Goal: Task Accomplishment & Management: Complete application form

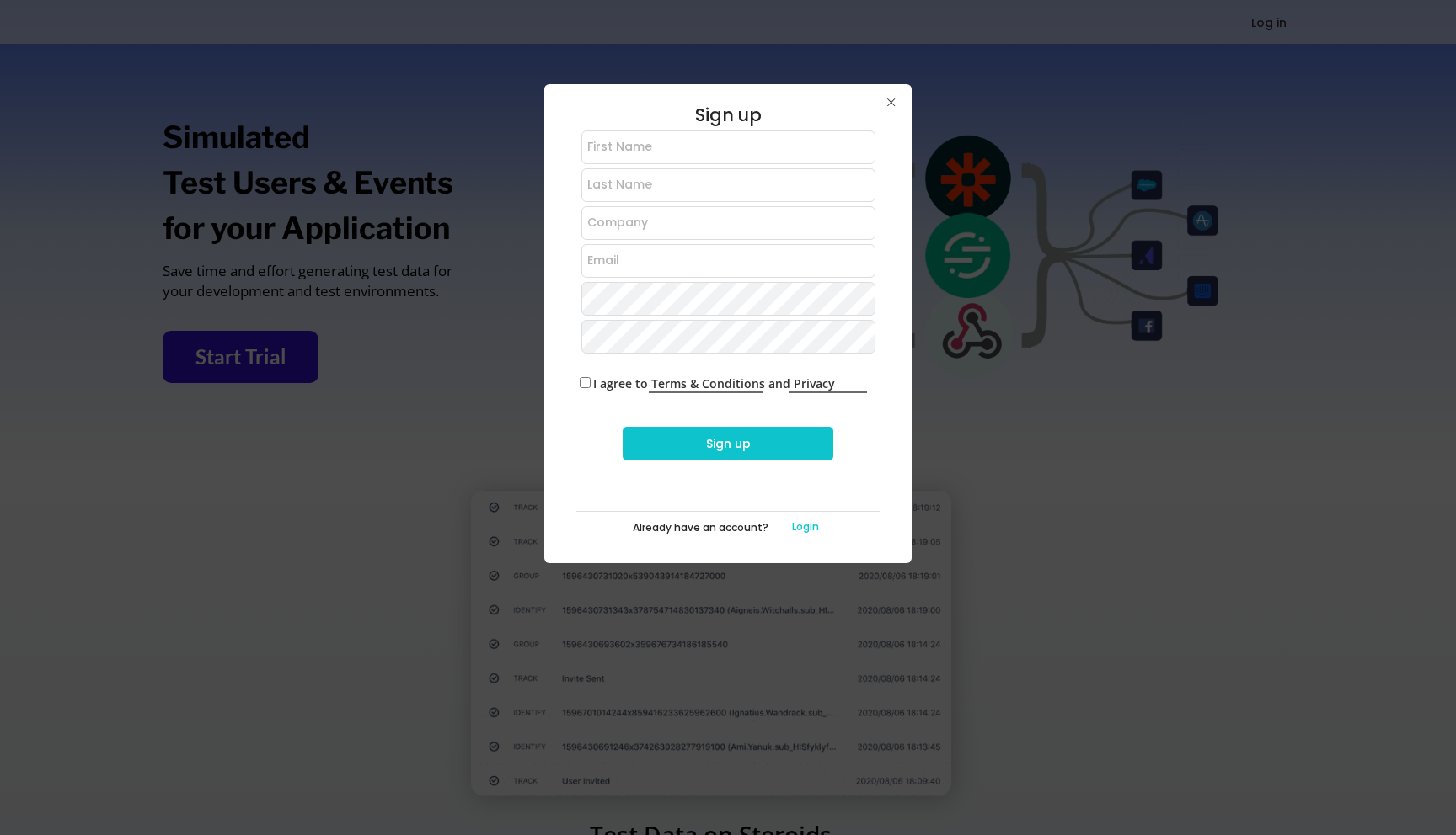
click at [732, 147] on input "input" at bounding box center [728, 147] width 294 height 34
type input "Lisa"
click at [644, 185] on input "input" at bounding box center [728, 186] width 294 height 34
type input "Heiss"
click at [609, 227] on input "input" at bounding box center [728, 223] width 294 height 34
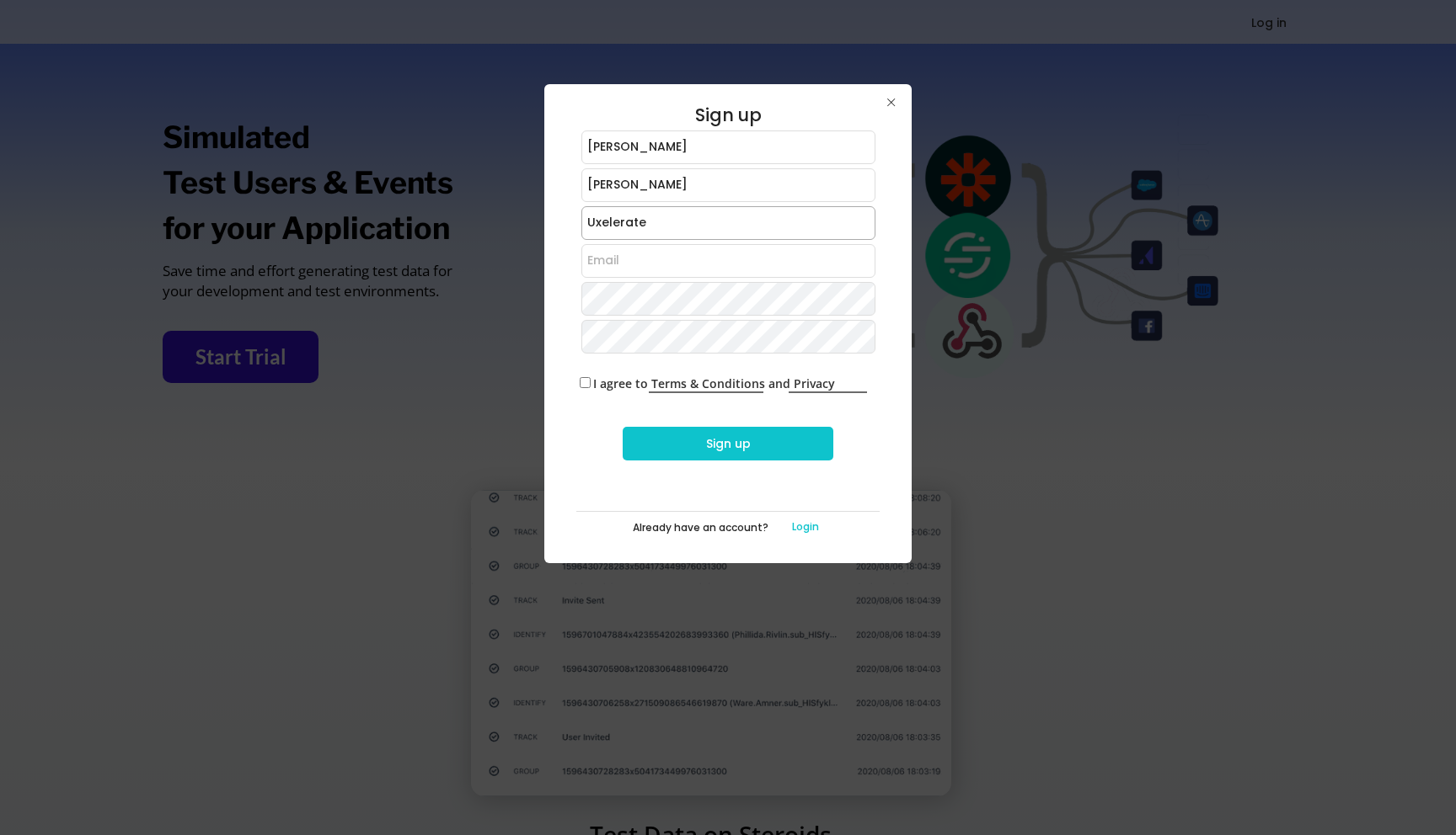
type input "Uxelerate"
click at [610, 252] on input "email" at bounding box center [728, 261] width 294 height 34
type input "lisa@unlockinggrowth.io"
click at [634, 219] on input "input" at bounding box center [728, 223] width 294 height 34
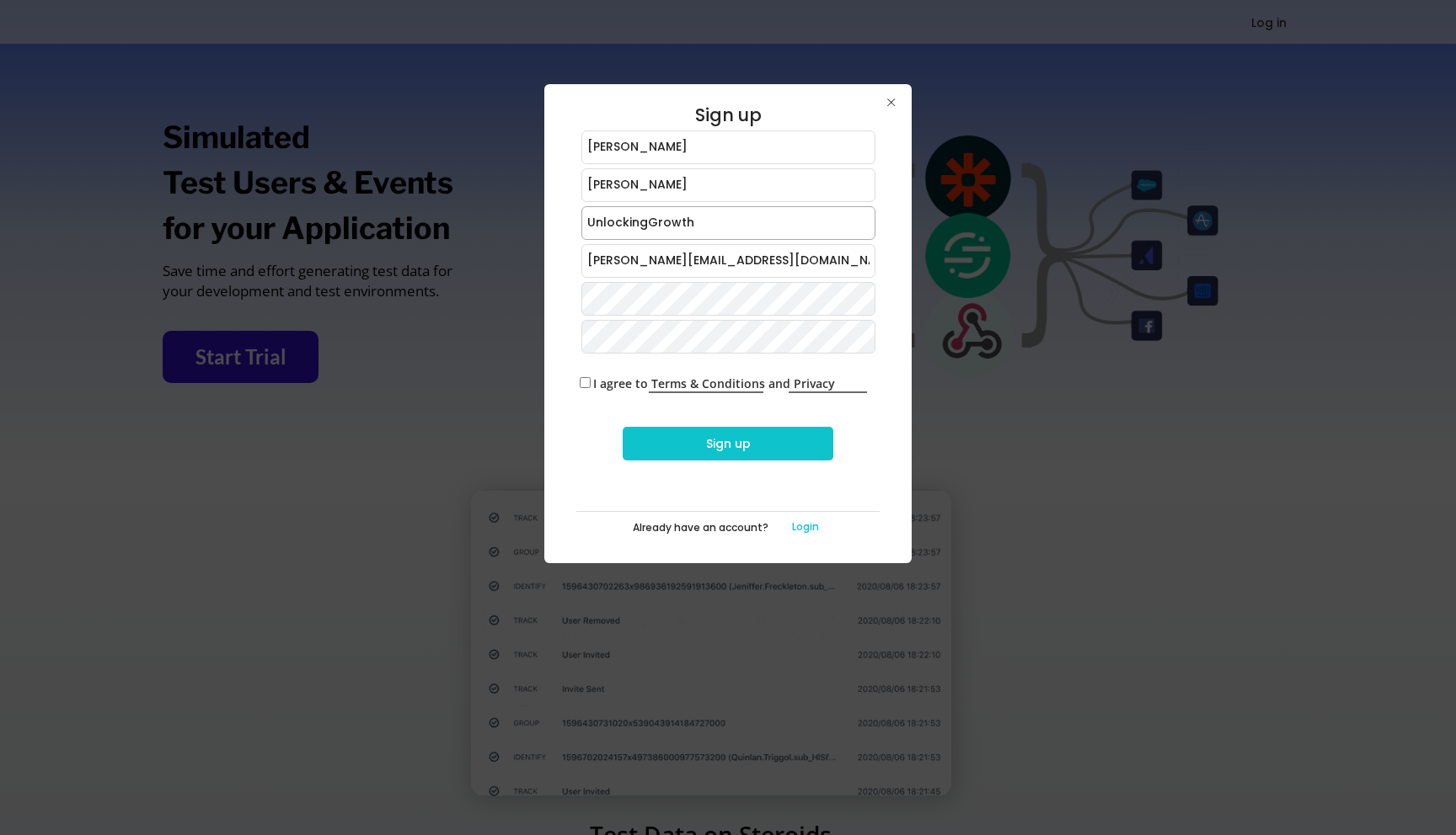
type input "UnlockingGrowth"
click at [586, 379] on input "I agree to Terms & Conditions and Privacy Policy" at bounding box center [586, 383] width 11 height 11
checkbox input "true"
click at [671, 443] on button "Sign up" at bounding box center [728, 444] width 210 height 34
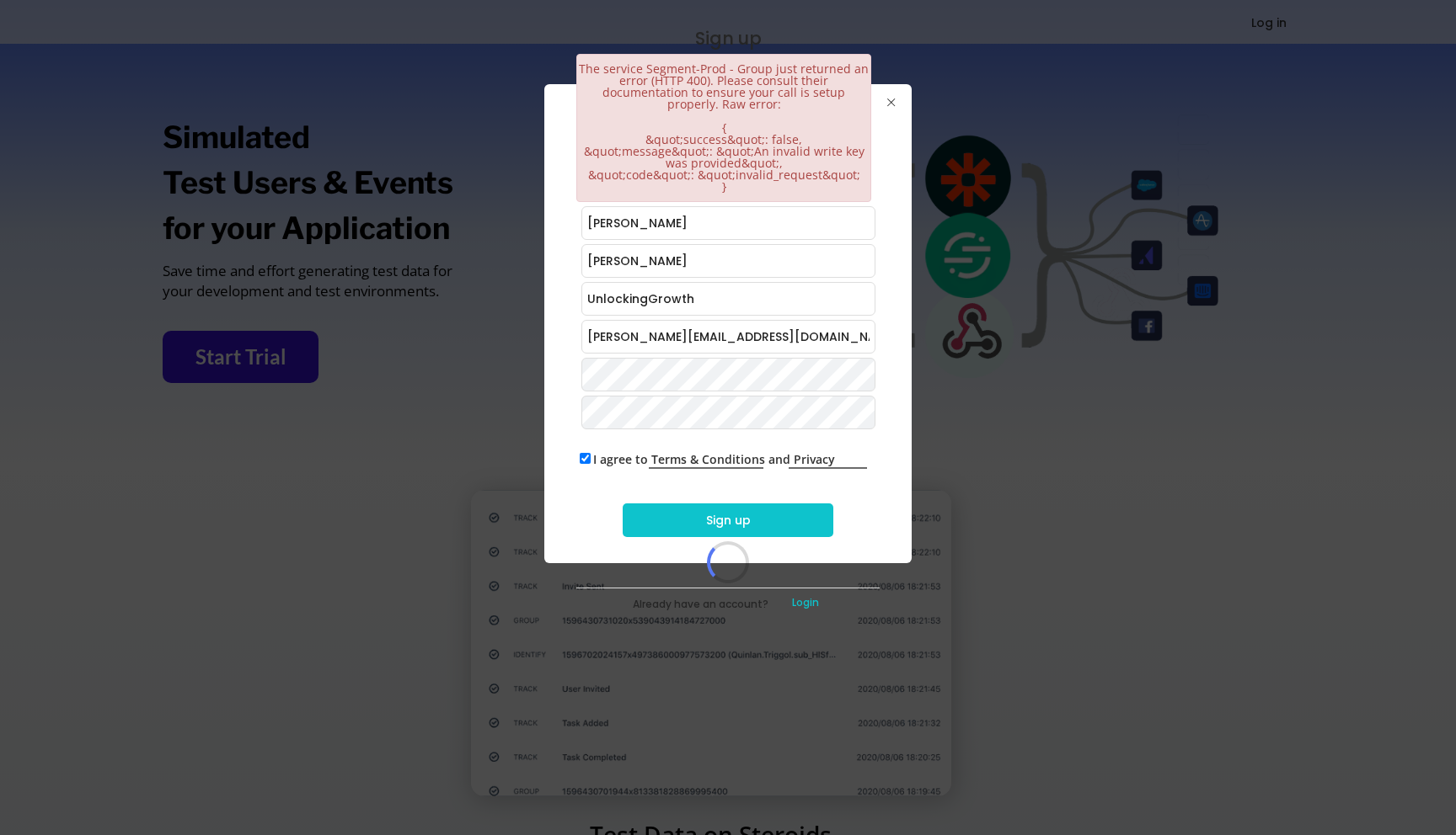
click at [663, 522] on button "Sign up" at bounding box center [728, 521] width 210 height 34
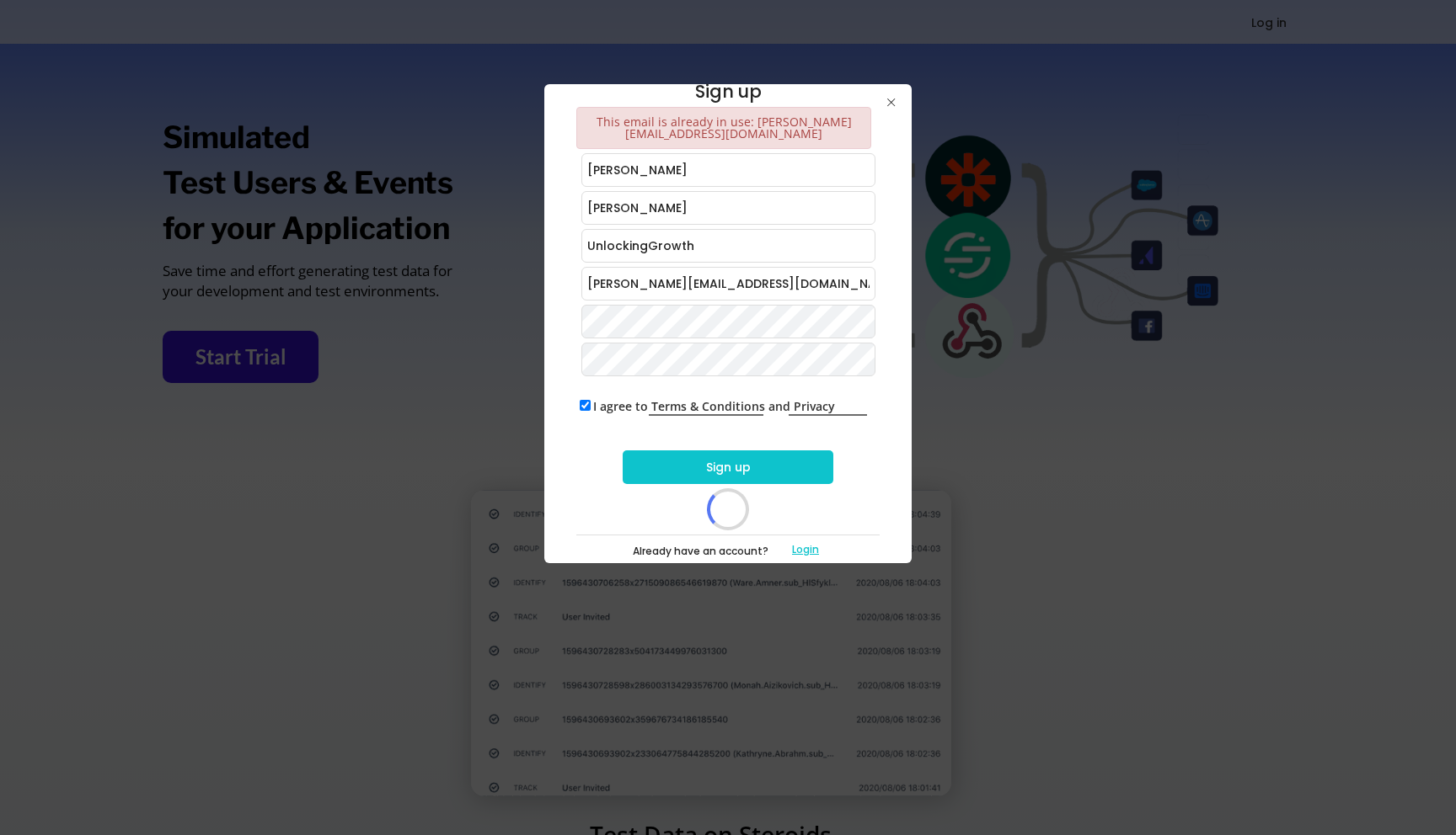
click at [803, 542] on button "Login" at bounding box center [805, 550] width 68 height 16
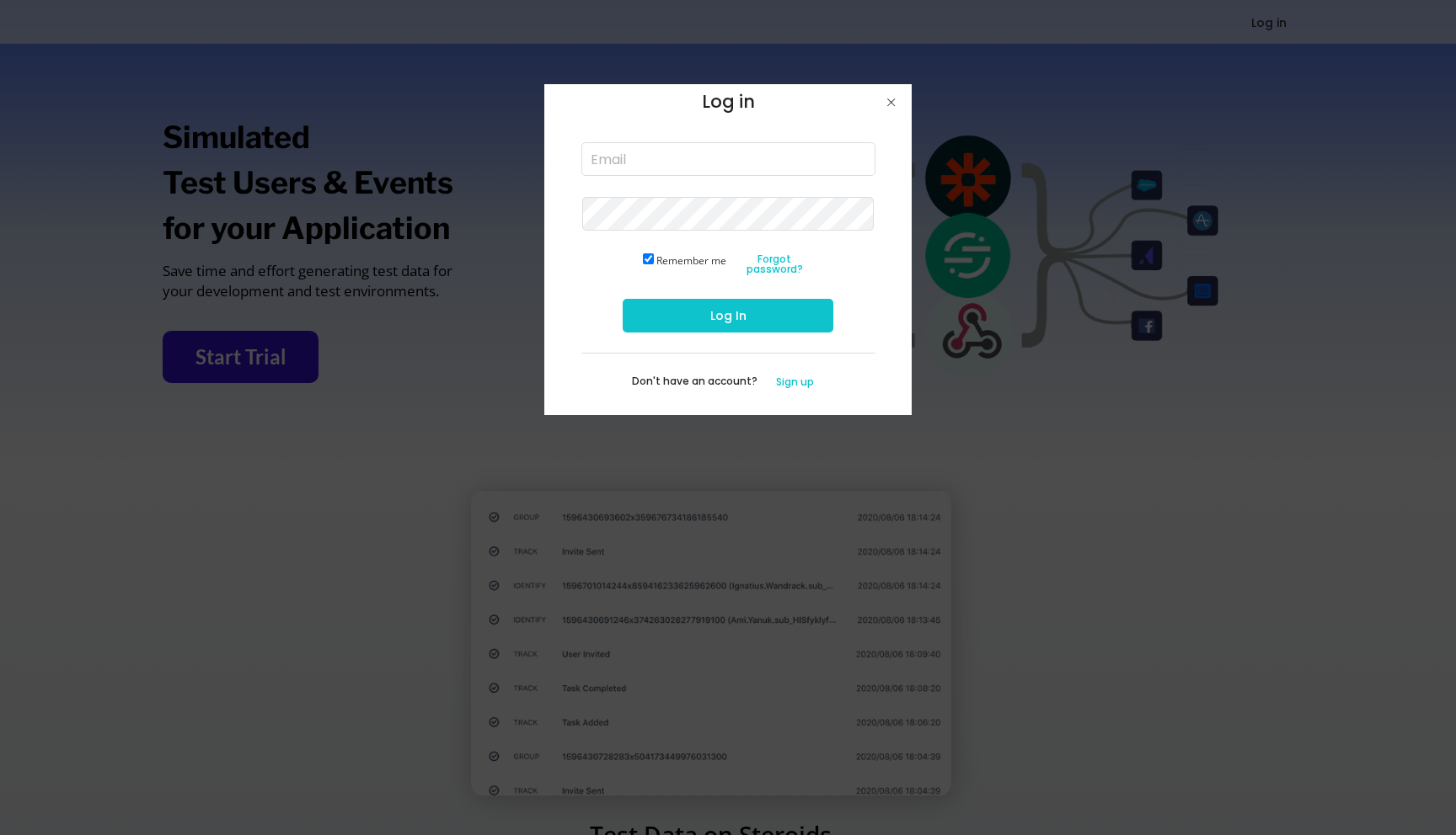
click at [675, 151] on input "email" at bounding box center [728, 159] width 294 height 34
click at [780, 259] on button "Forgot password?" at bounding box center [774, 265] width 84 height 28
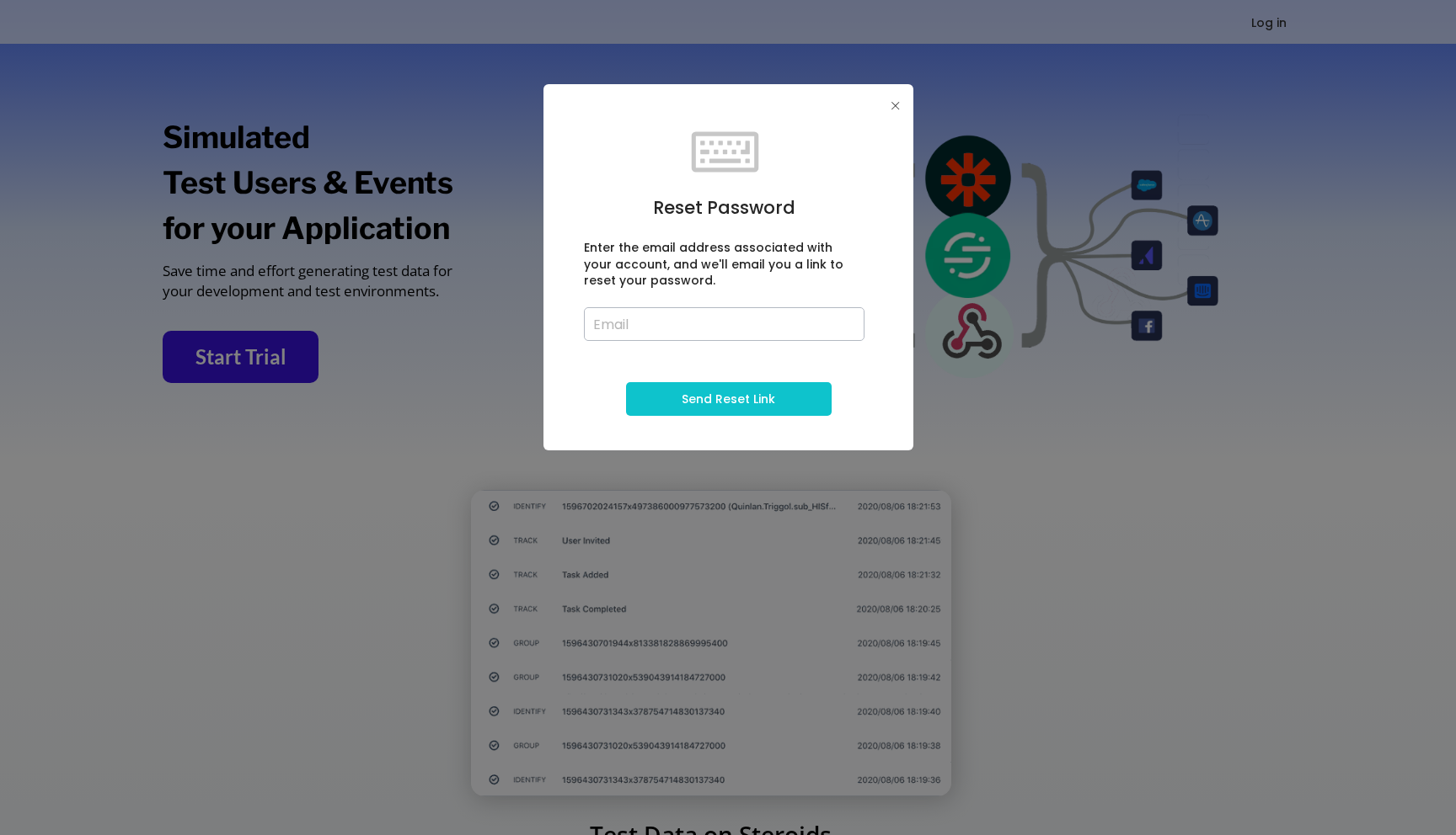
click at [650, 319] on input "email" at bounding box center [724, 325] width 281 height 34
type input "k"
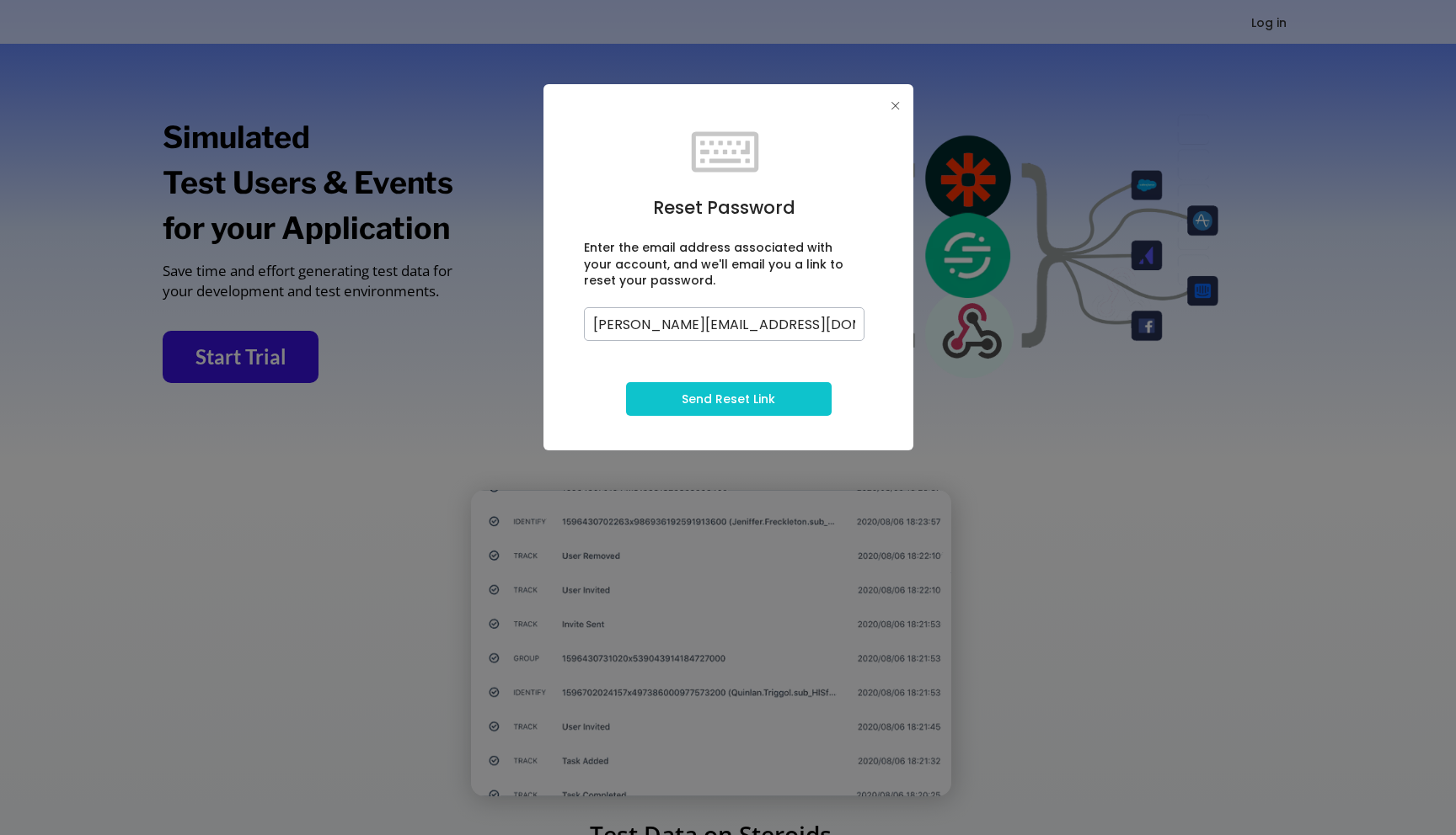
type input "lisa@unlockinggrowth.co"
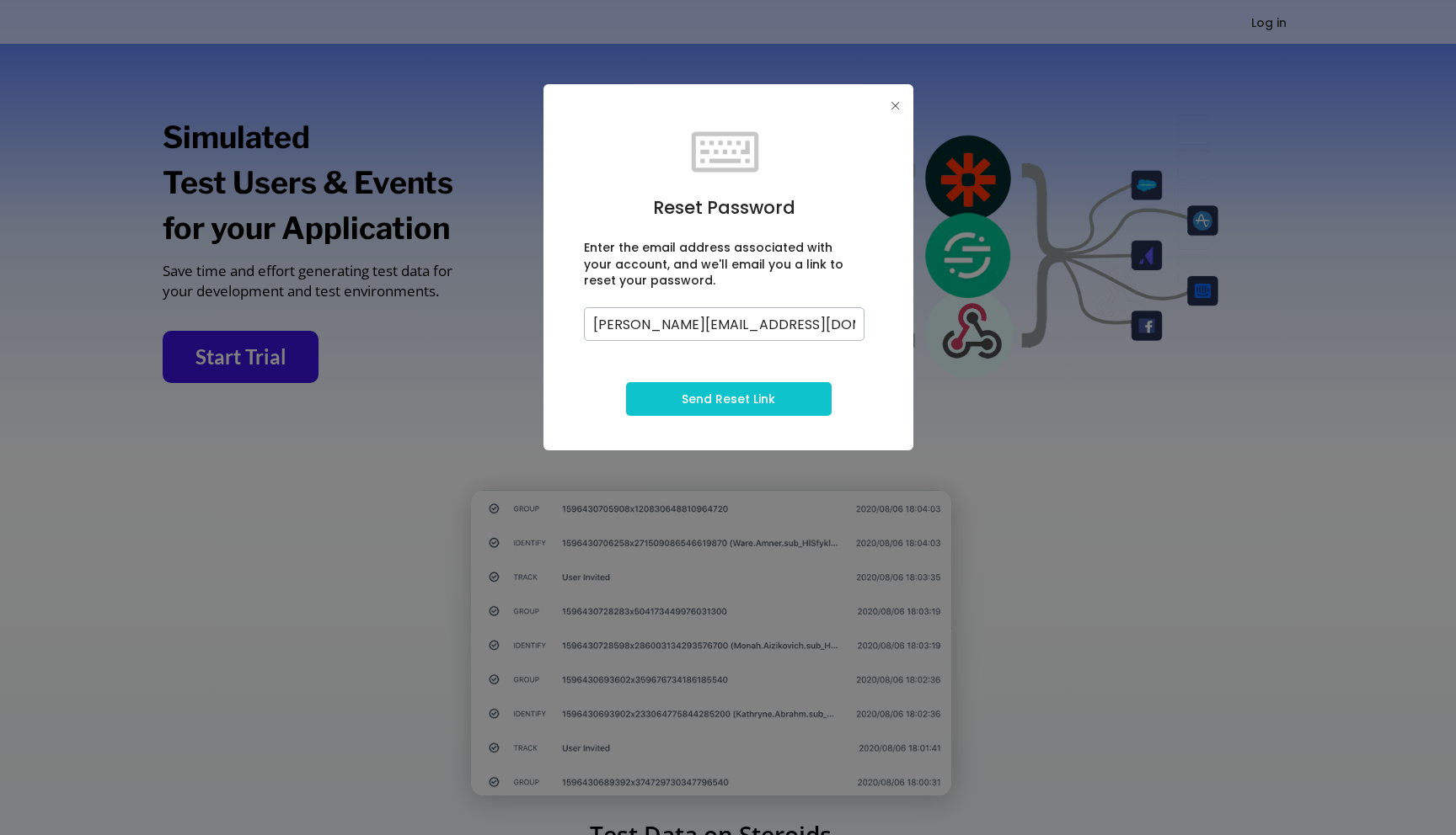
click at [682, 384] on button "Send Reset Link" at bounding box center [728, 400] width 206 height 34
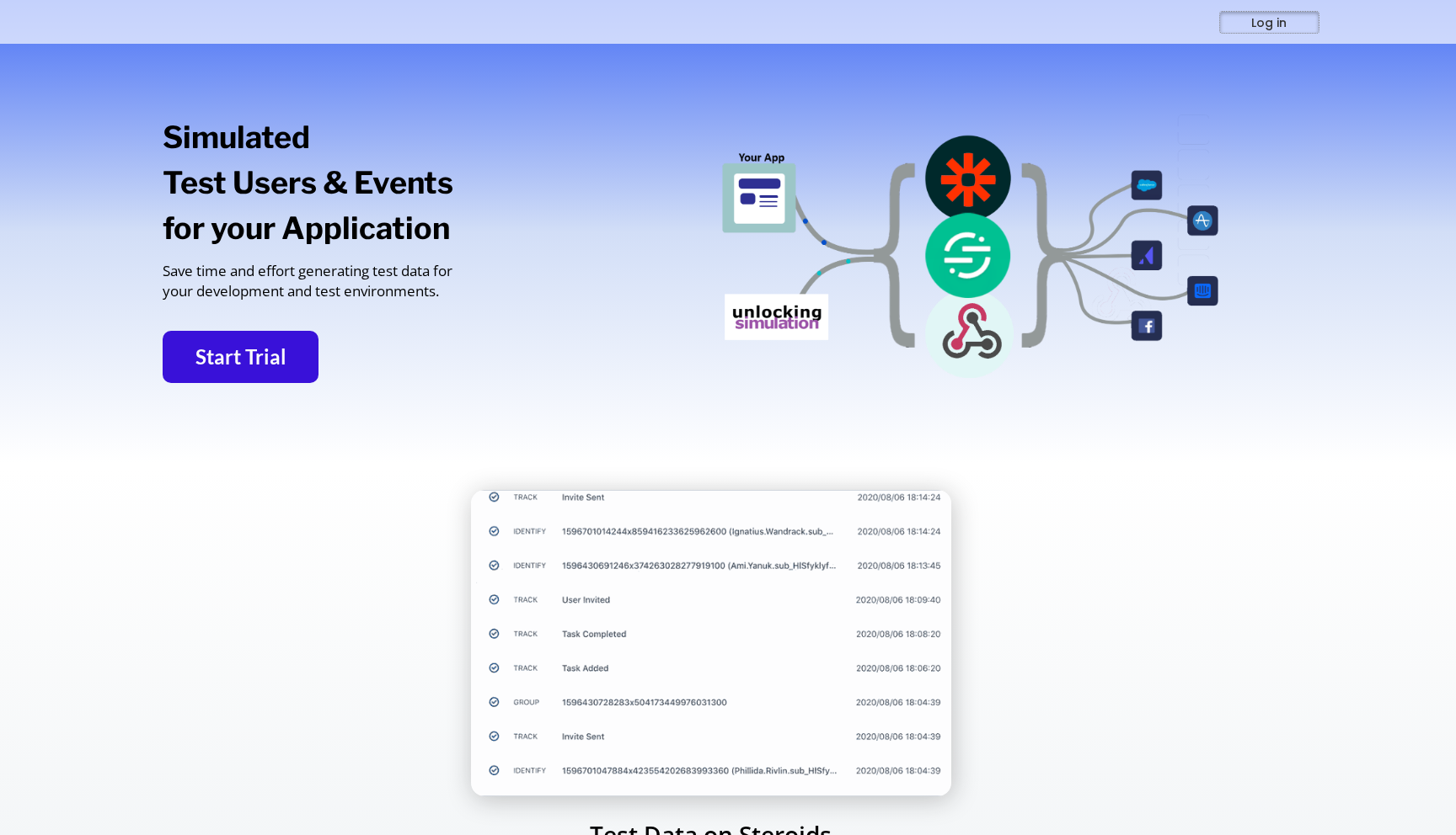
click at [1270, 21] on button "Log in" at bounding box center [1269, 23] width 99 height 21
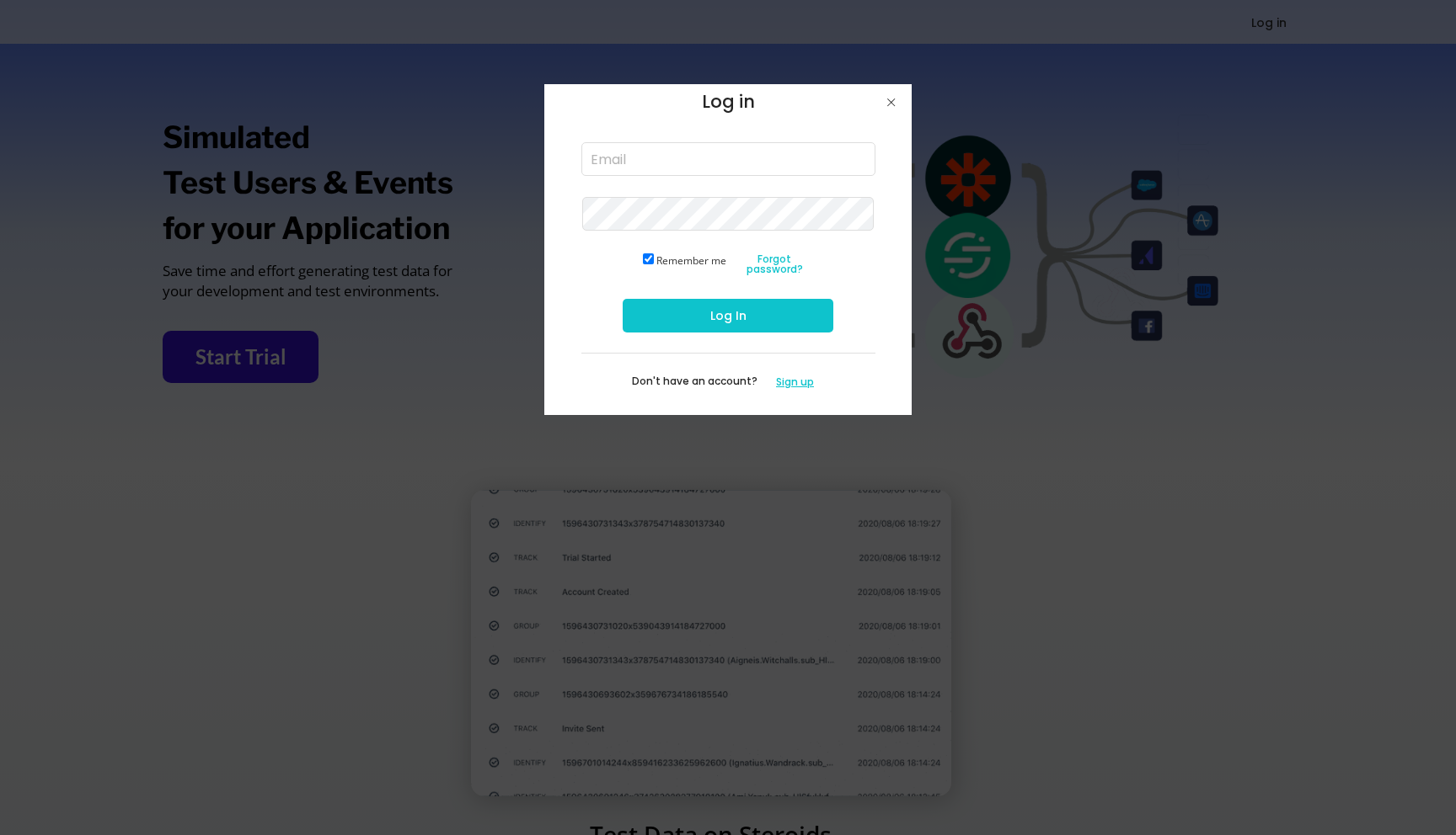
click at [787, 383] on button "Sign up" at bounding box center [795, 382] width 58 height 16
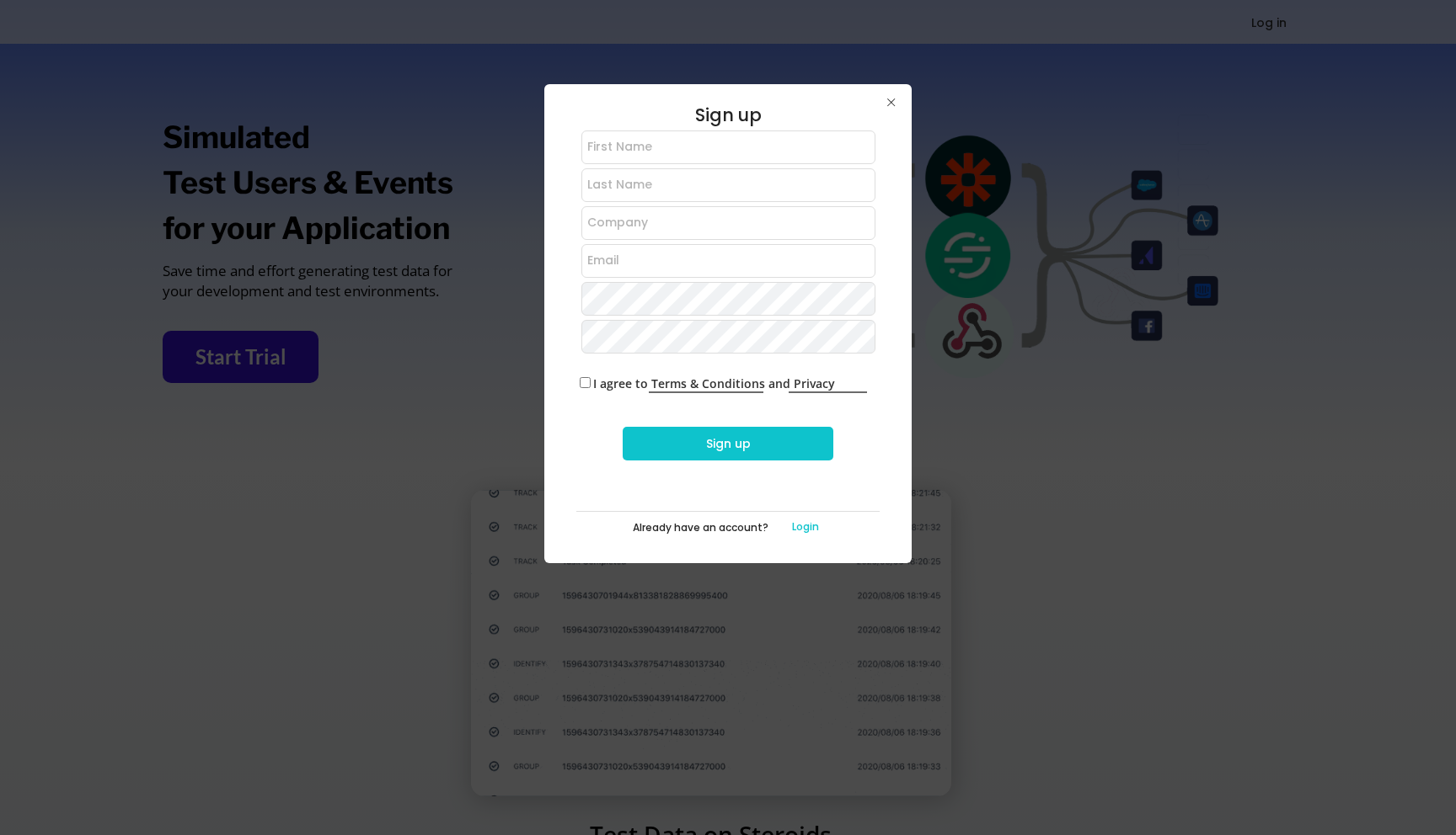
click at [634, 148] on input "input" at bounding box center [728, 147] width 294 height 34
type input "Lisa"
click at [631, 189] on input "input" at bounding box center [728, 186] width 294 height 34
type input "Heiss"
click at [618, 203] on div "Sign up I agree to Terms & Conditions and Privacy Policy Sign up Already have a…" at bounding box center [728, 324] width 303 height 435
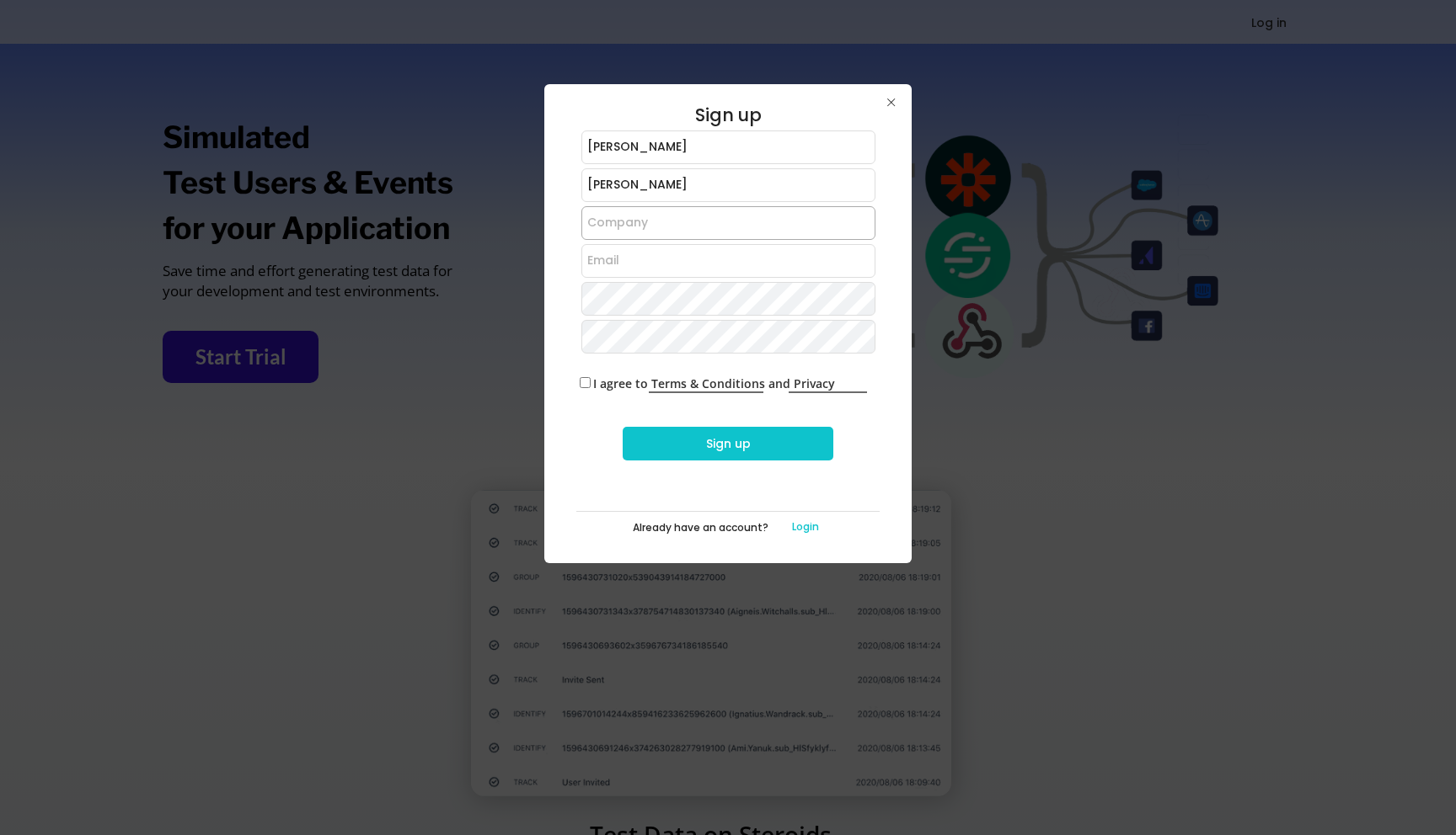
click at [618, 217] on input "input" at bounding box center [728, 223] width 294 height 34
type input "UnlockingGrowth"
click at [609, 265] on input "email" at bounding box center [728, 261] width 294 height 34
type input "lisa@unlockinggrowth.co"
click at [588, 382] on input "I agree to Terms & Conditions and Privacy Policy" at bounding box center [586, 383] width 11 height 11
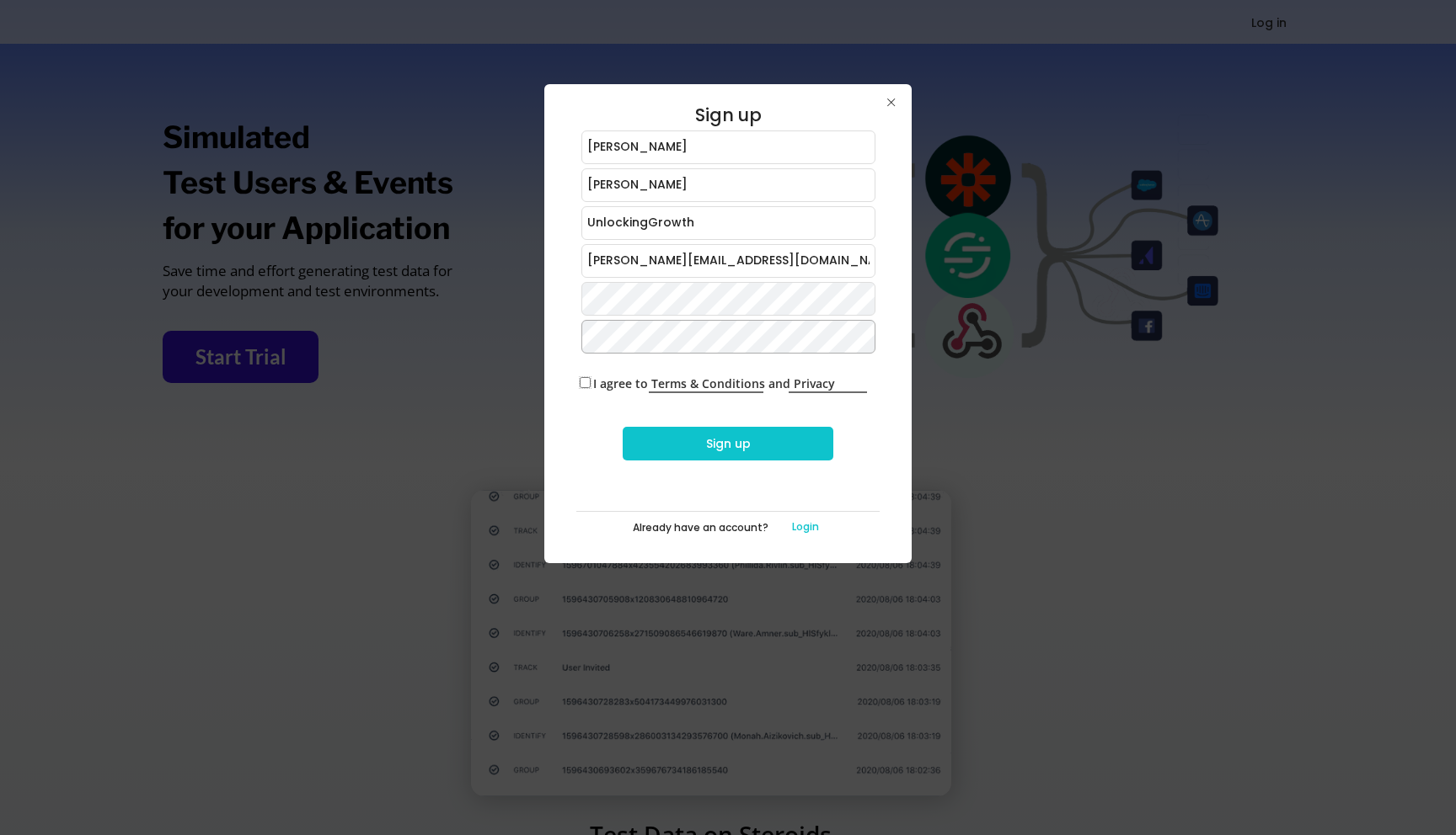
checkbox input "true"
click at [701, 439] on button "Sign up" at bounding box center [728, 444] width 210 height 34
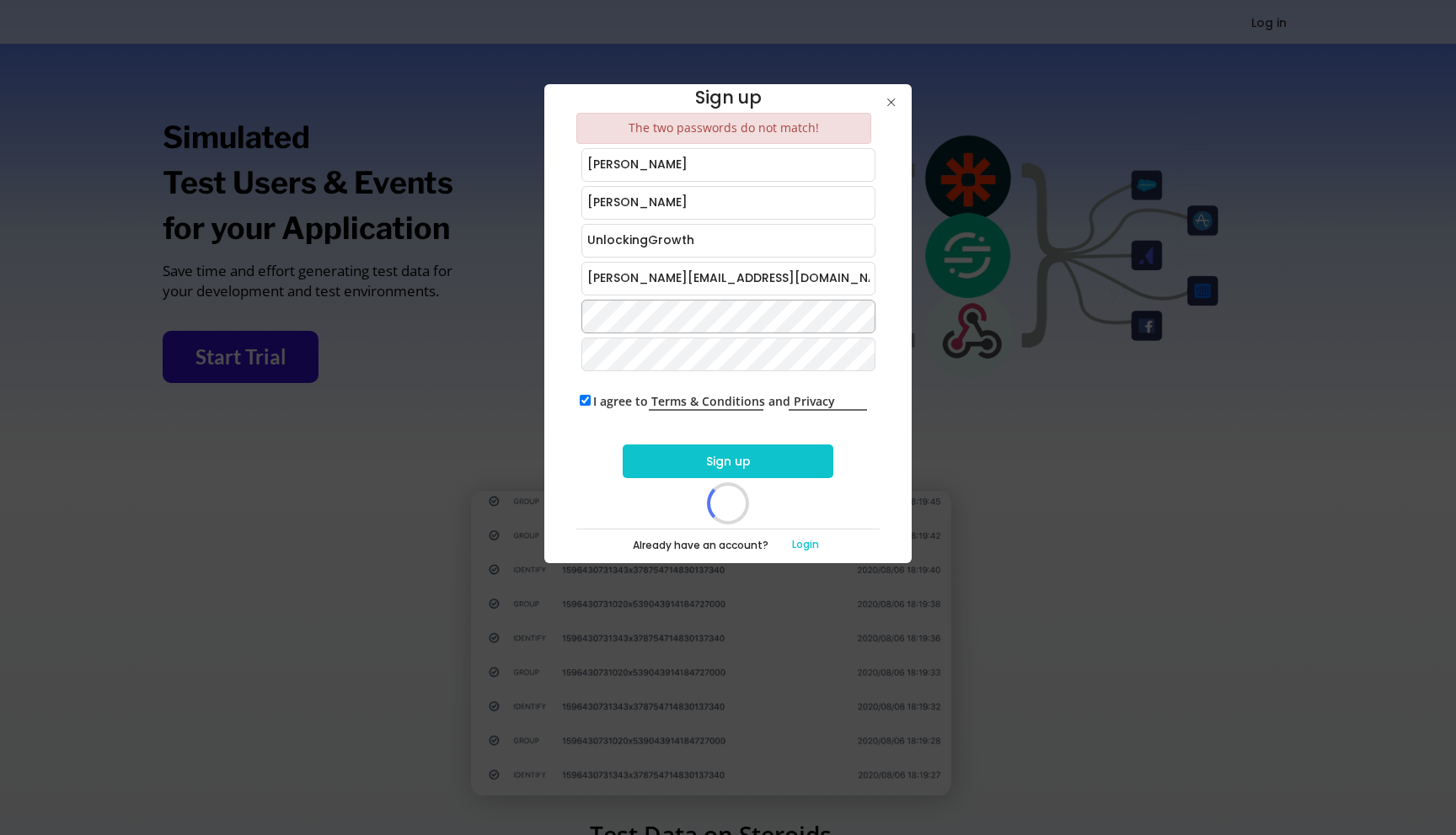
click at [705, 461] on button "Sign up" at bounding box center [728, 462] width 210 height 34
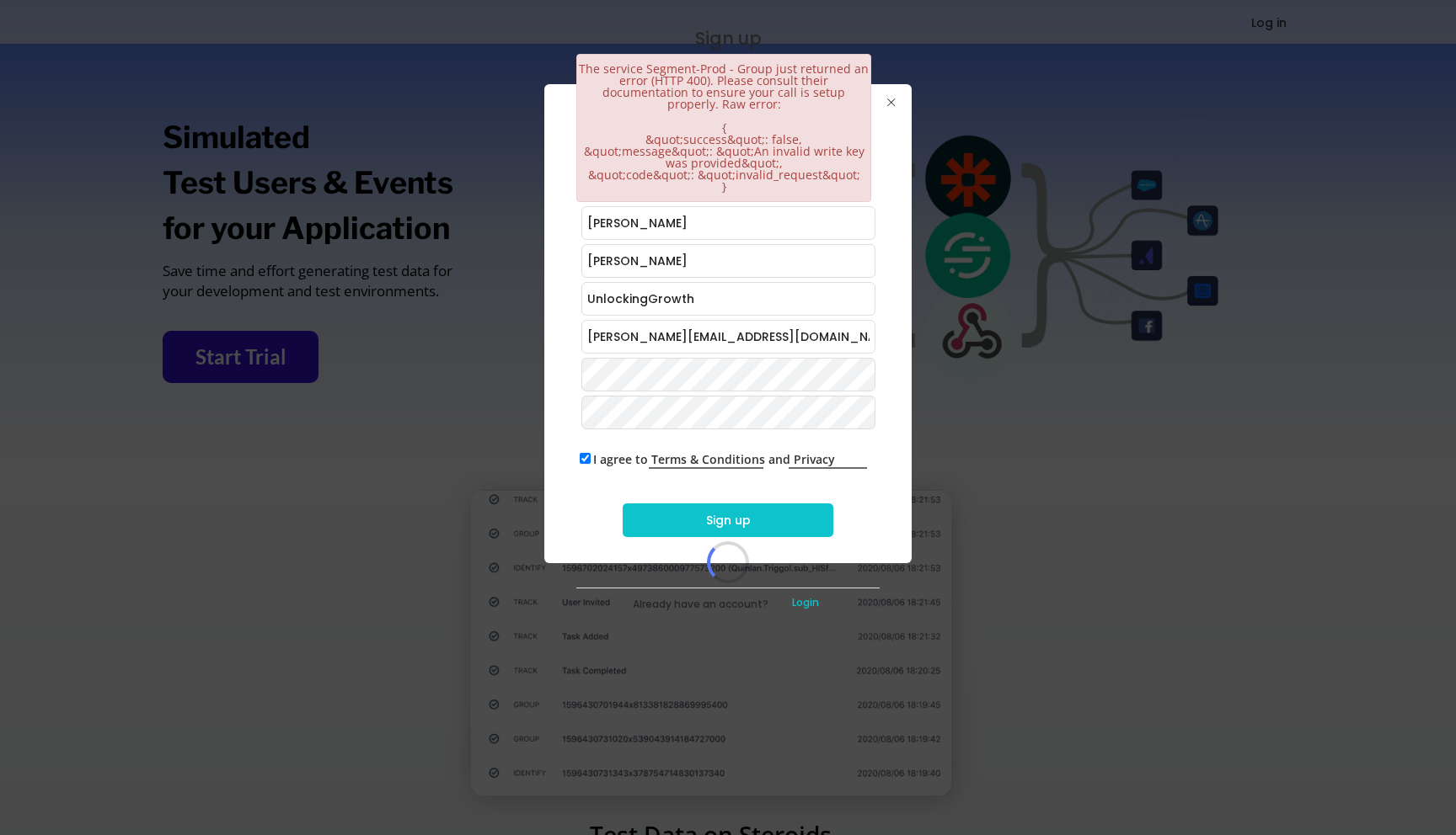
click at [761, 515] on button "Sign up" at bounding box center [728, 521] width 210 height 34
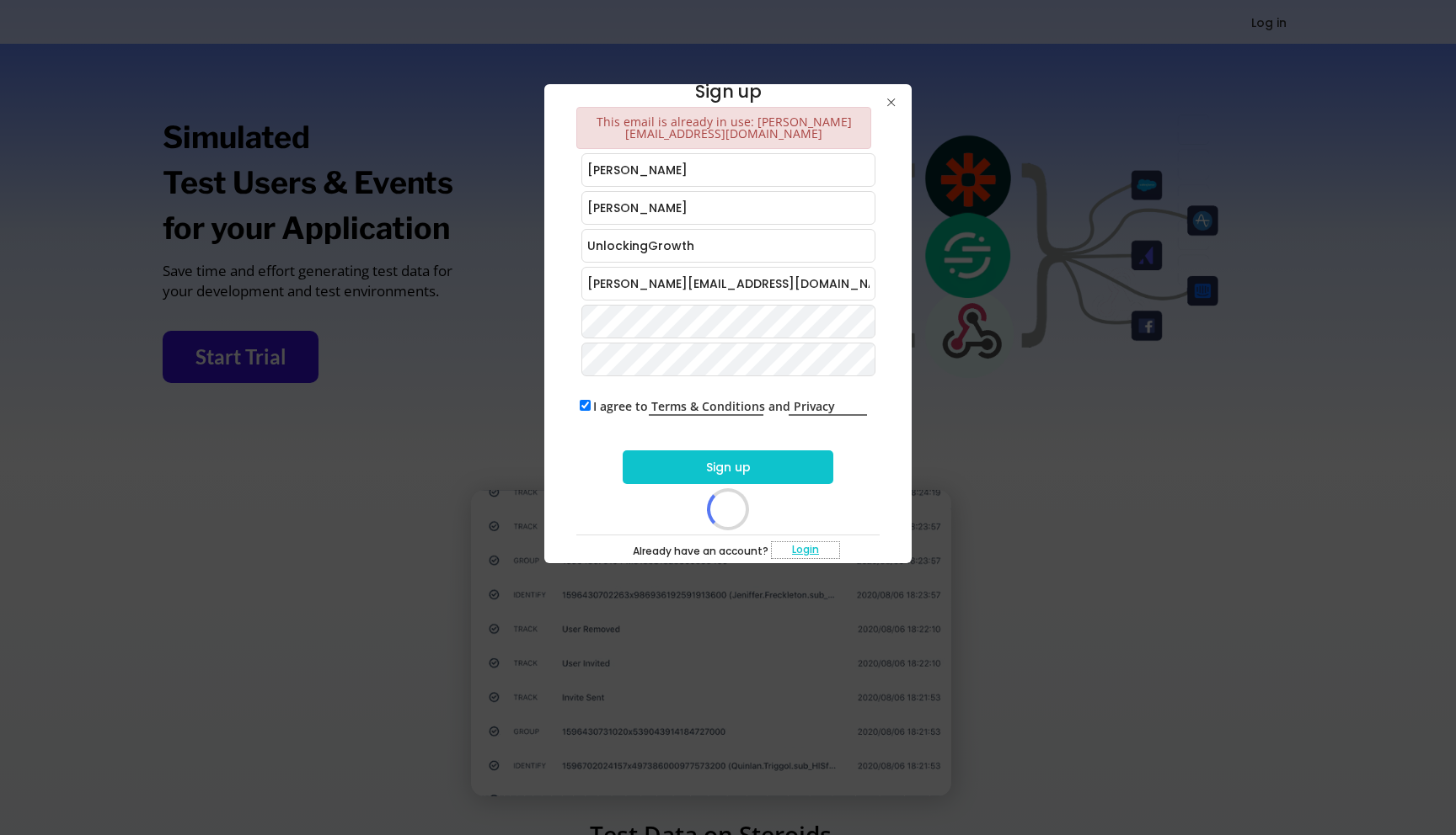
click at [814, 542] on button "Login" at bounding box center [805, 550] width 68 height 16
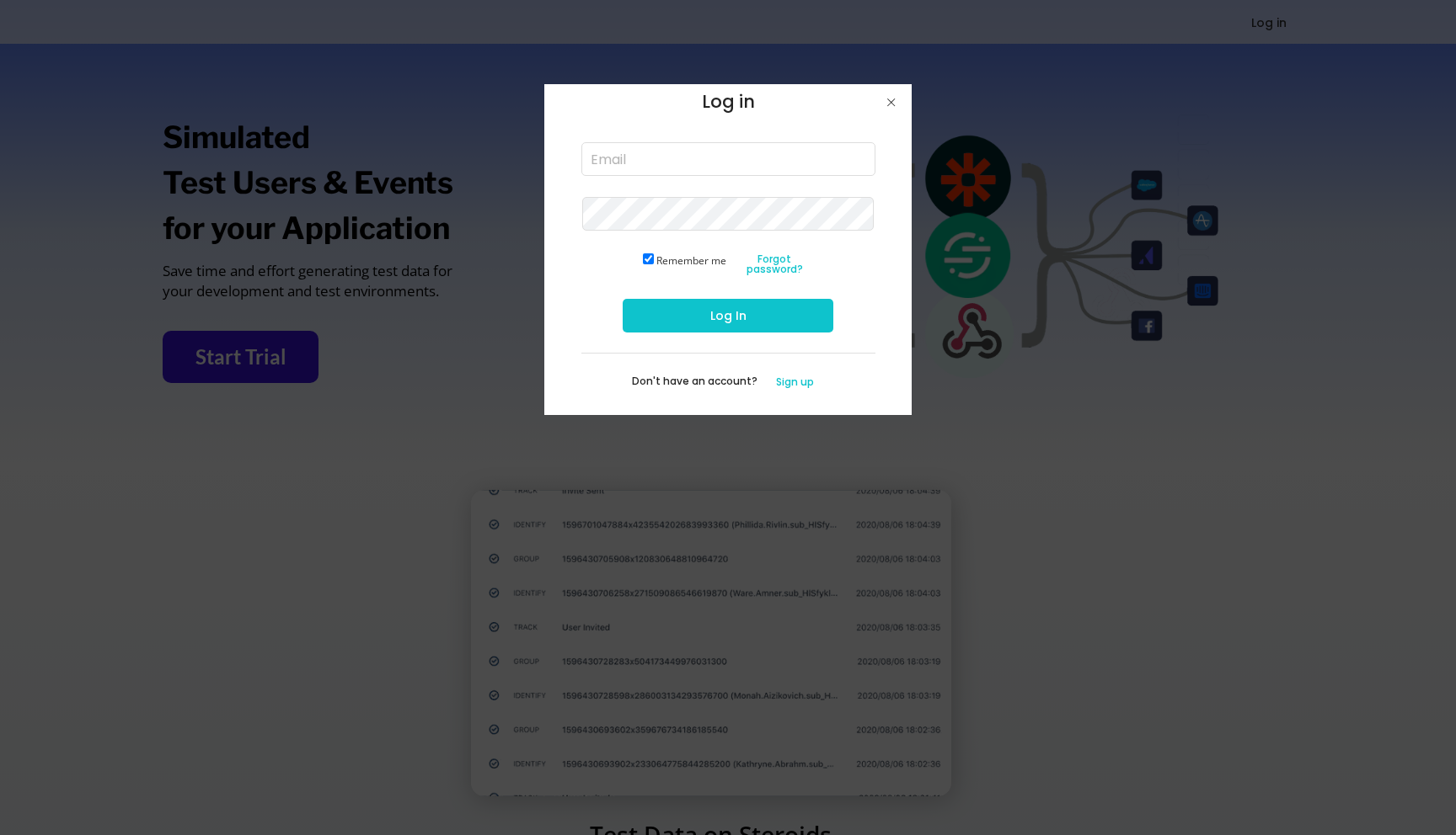
click at [770, 282] on div "Log in Remember me Forgot password? Log In Don't have an account? Sign up" at bounding box center [728, 250] width 367 height 331
click at [770, 268] on button "Forgot password?" at bounding box center [774, 265] width 84 height 28
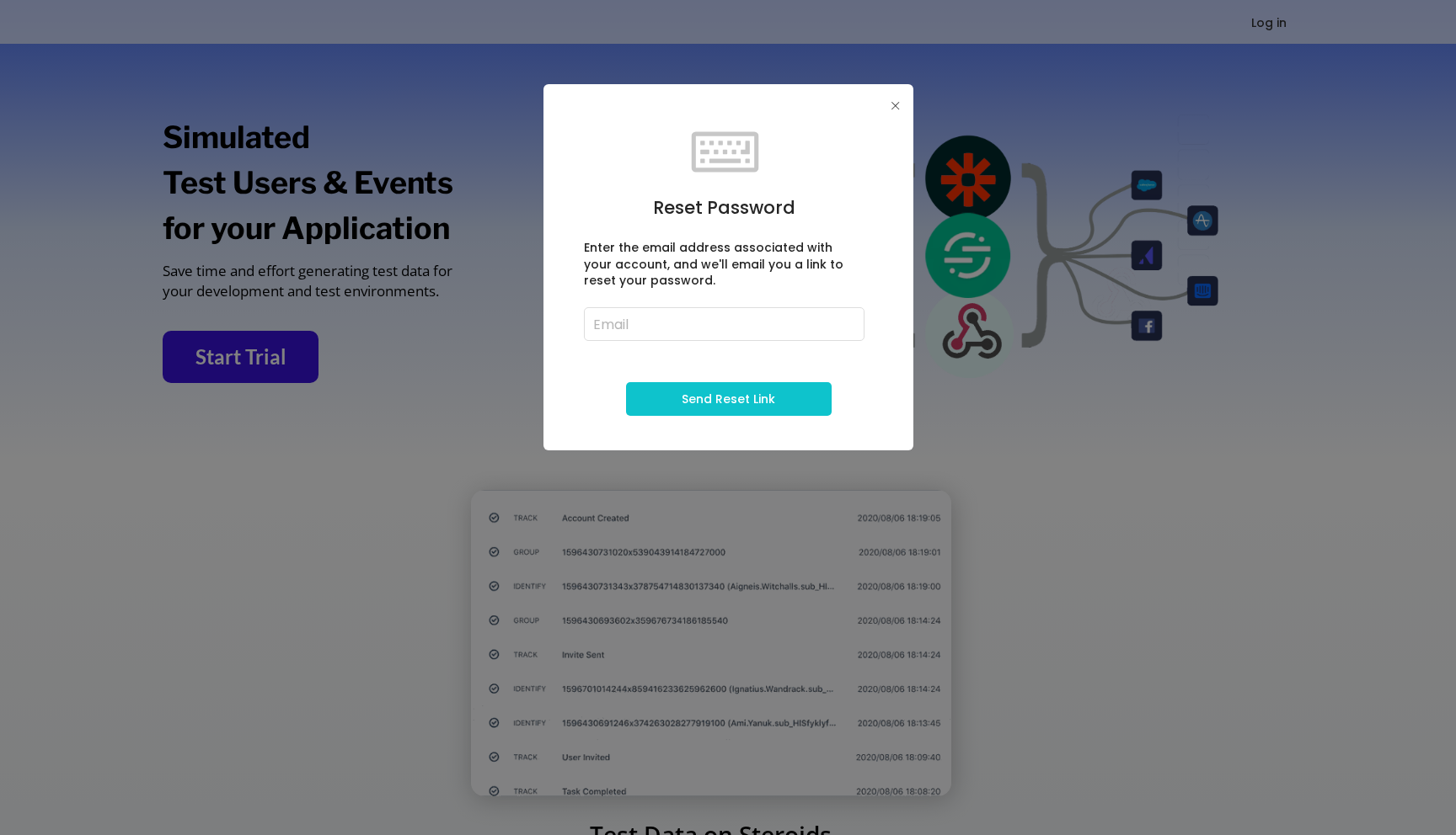
click at [652, 331] on input "email" at bounding box center [724, 325] width 281 height 34
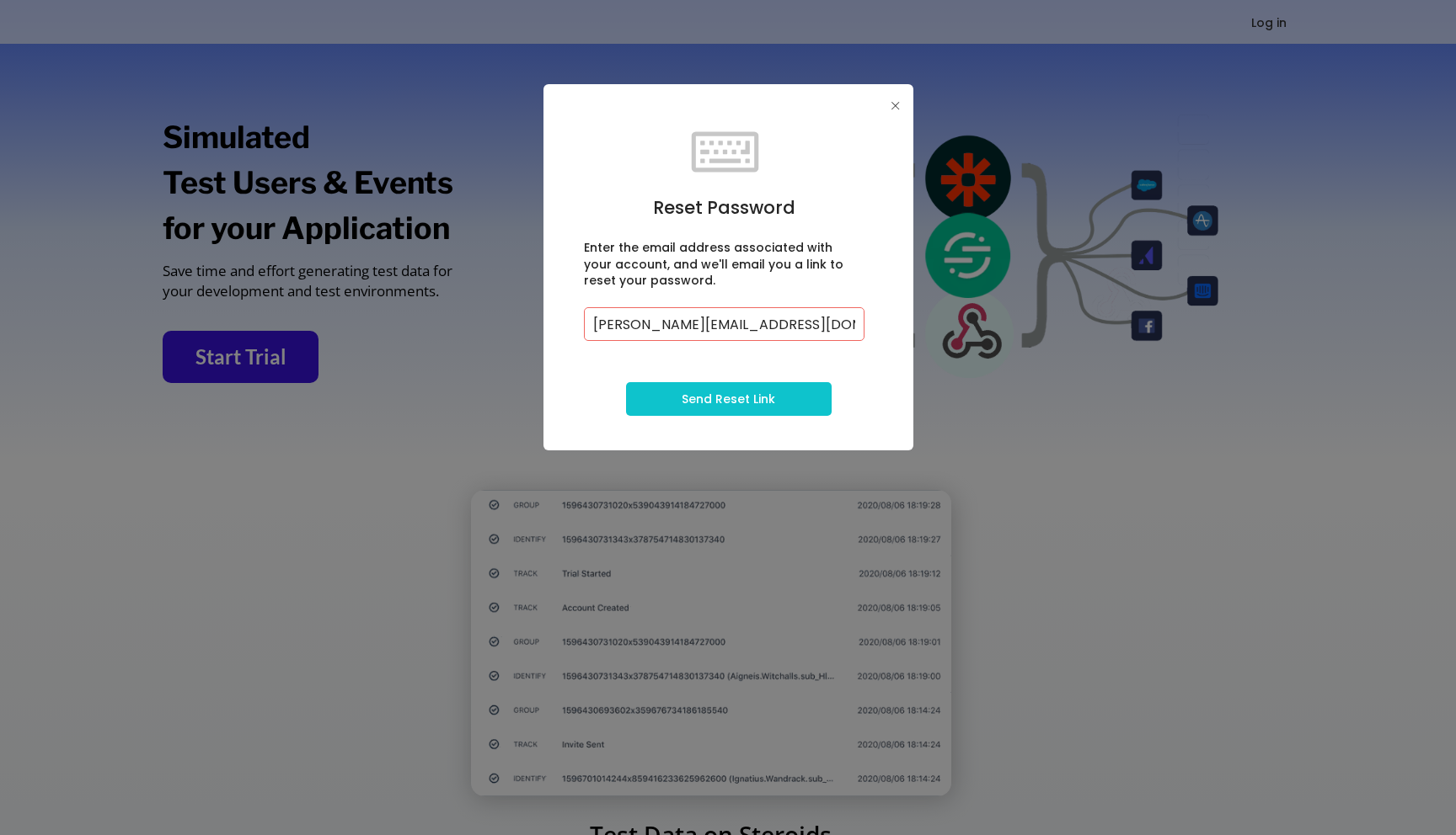
type input "lisa@unlockinggrowth.co"
click at [662, 401] on button "Send Reset Link" at bounding box center [728, 400] width 206 height 34
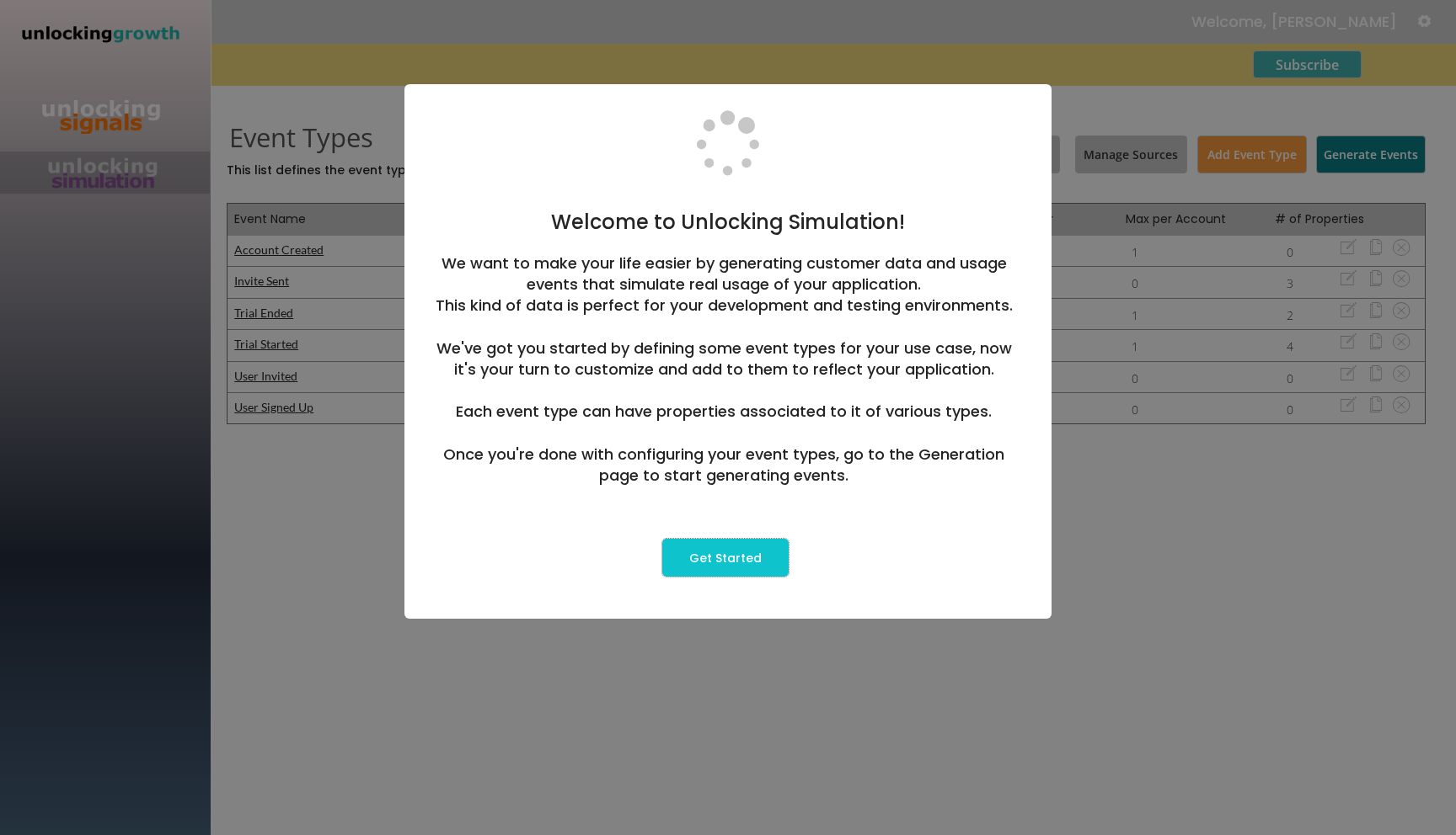
click at [697, 570] on button "Get Started" at bounding box center [726, 557] width 127 height 38
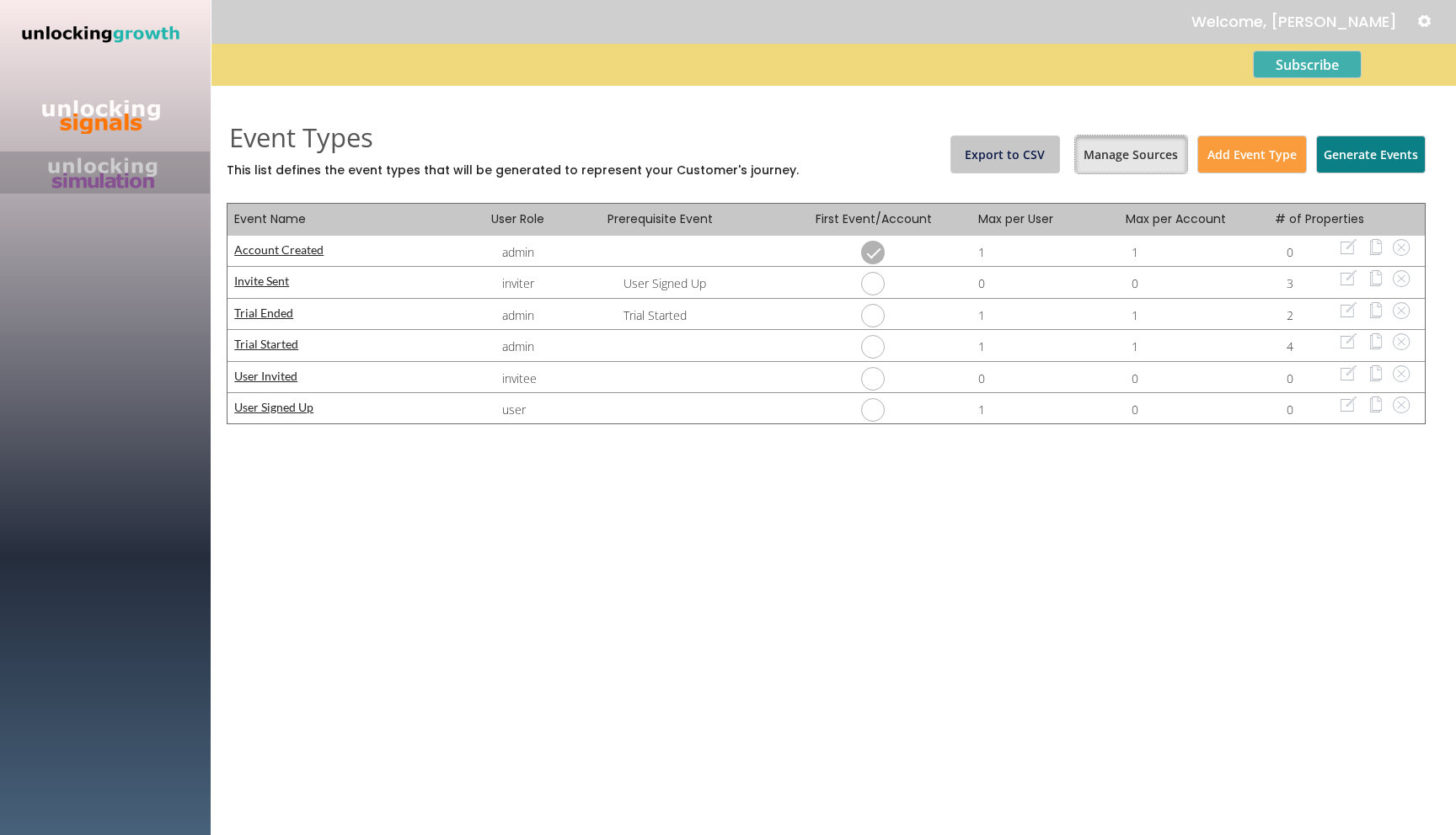
click at [1157, 153] on button "Manage Sources" at bounding box center [1130, 155] width 112 height 38
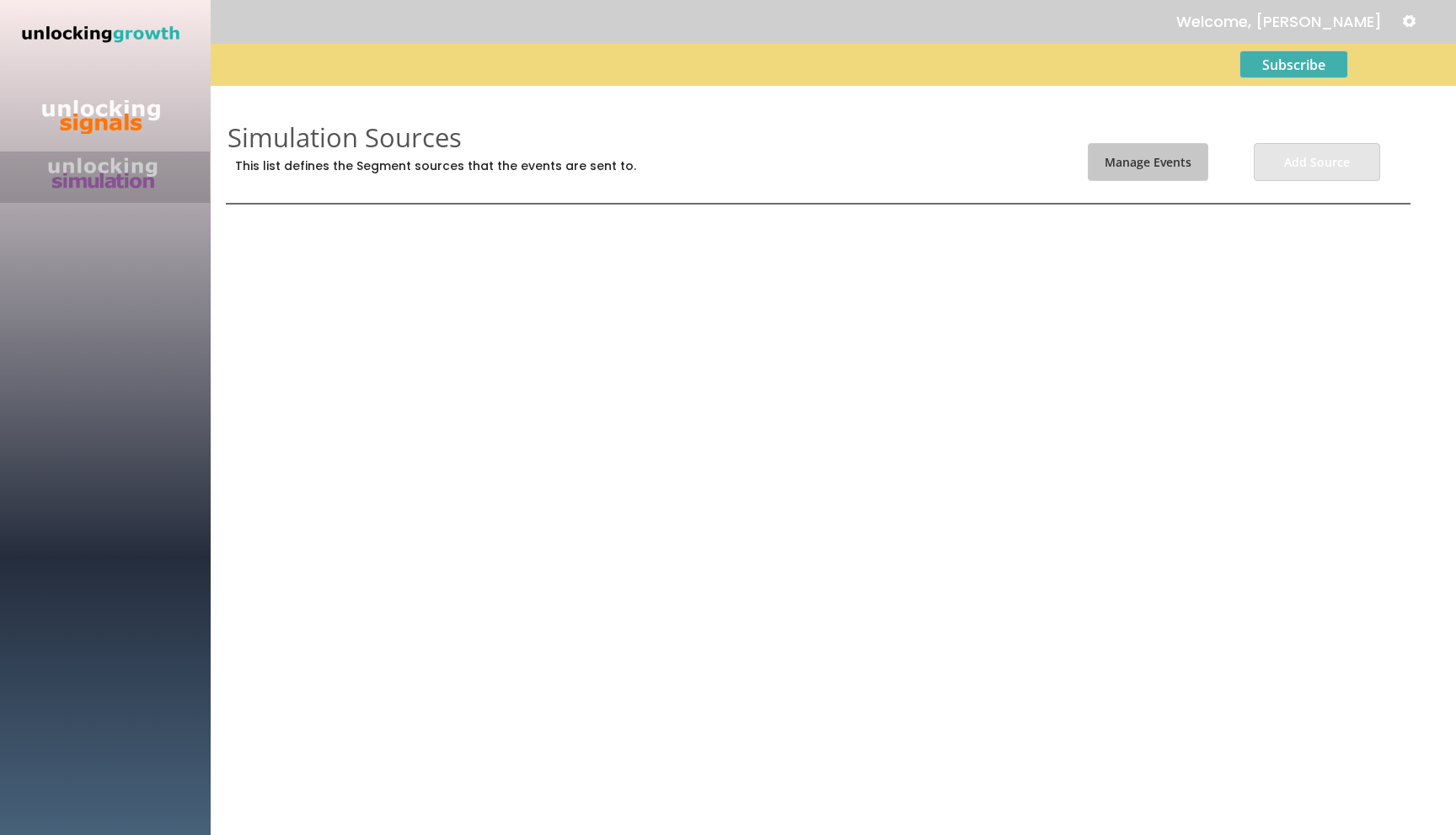
click at [1320, 150] on button "Add Source" at bounding box center [1317, 162] width 127 height 38
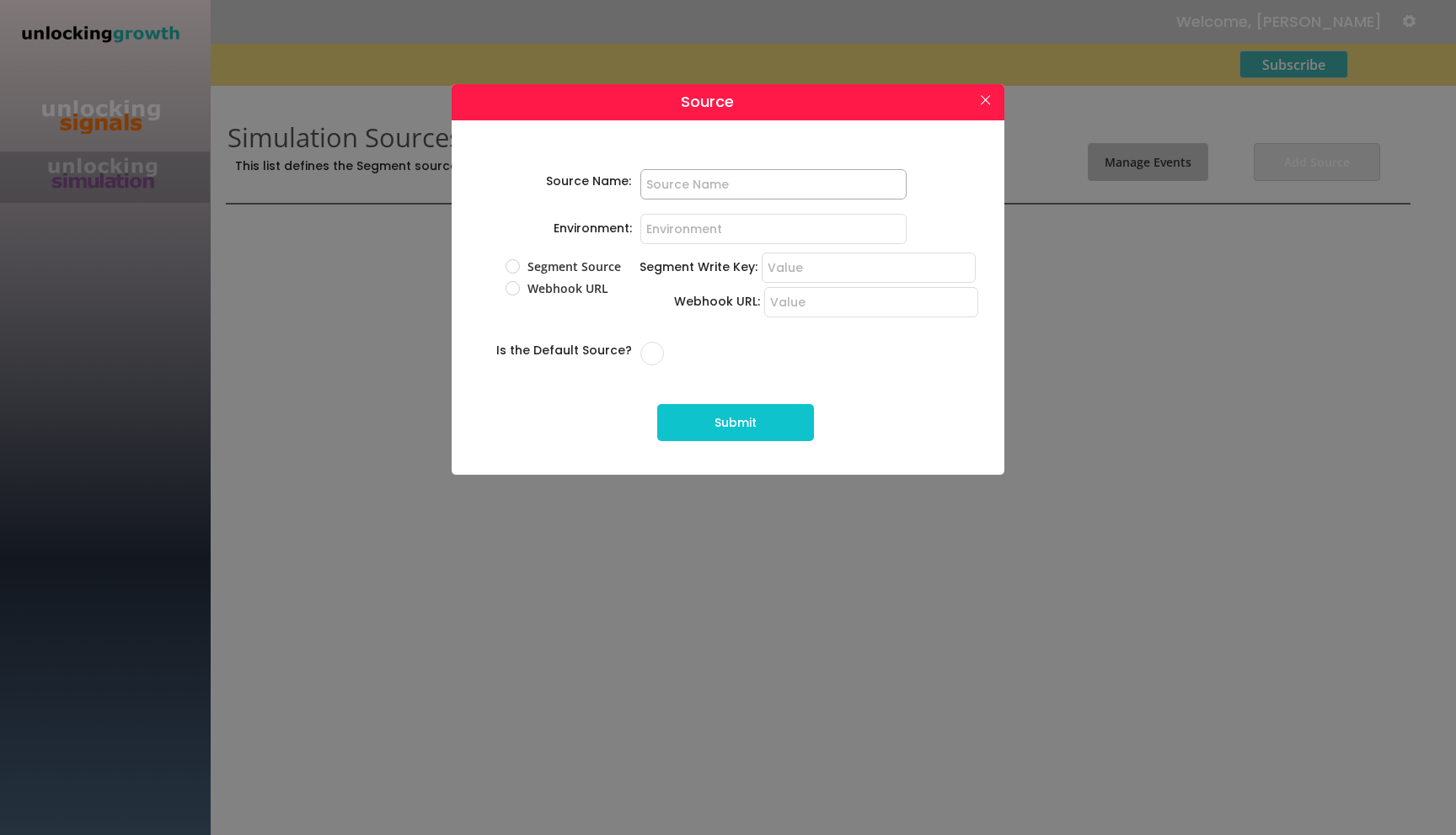
click at [658, 186] on input "input" at bounding box center [774, 184] width 267 height 30
type input "Segment"
click at [663, 235] on input "input" at bounding box center [774, 229] width 267 height 30
type input "Segment"
click at [531, 266] on label "Segment Source" at bounding box center [577, 266] width 110 height 12
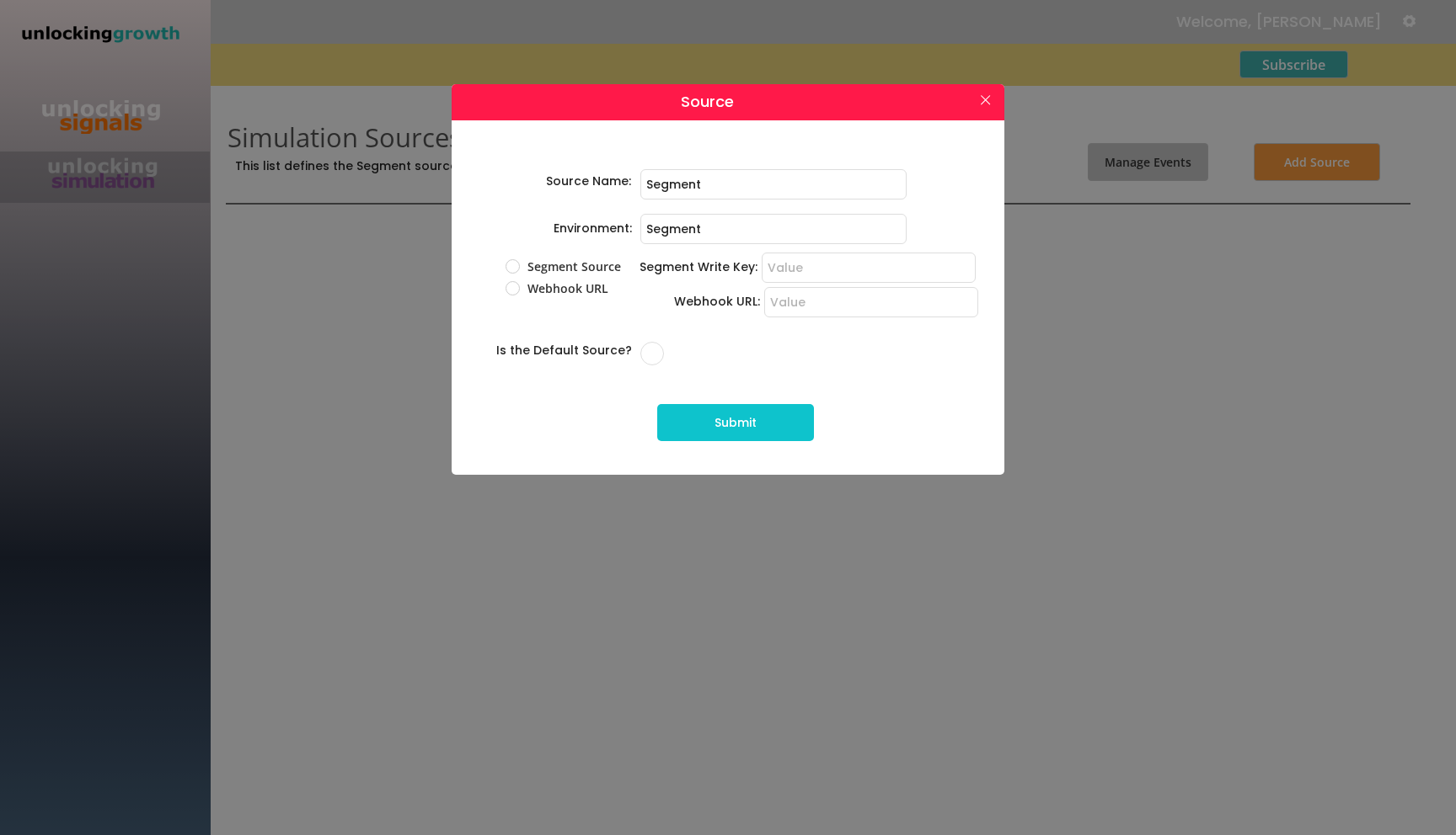
click at [504, 266] on input "Segment Source" at bounding box center [498, 266] width 11 height 11
radio input "true"
click at [824, 263] on input "input" at bounding box center [868, 267] width 214 height 30
paste input "jtlZthFG7TgCEpPFtB1JGHxRLHeg21qU"
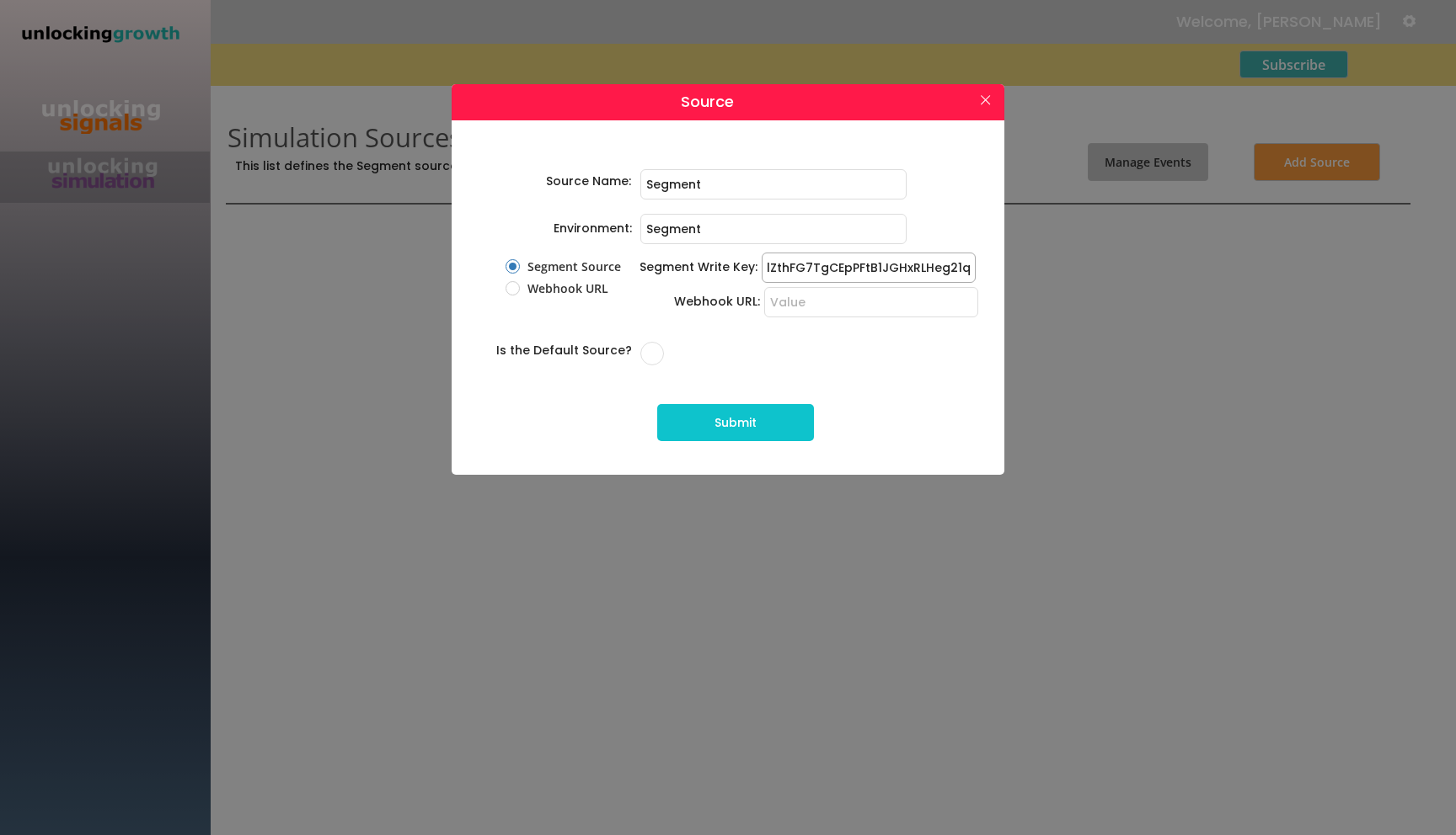
type input "jtlZthFG7TgCEpPFtB1JGHxRLHeg21qU"
click at [698, 185] on input "input" at bounding box center [774, 184] width 267 height 30
type input "Server ([PERSON_NAME])"
click at [657, 222] on input "input" at bounding box center [774, 229] width 267 height 30
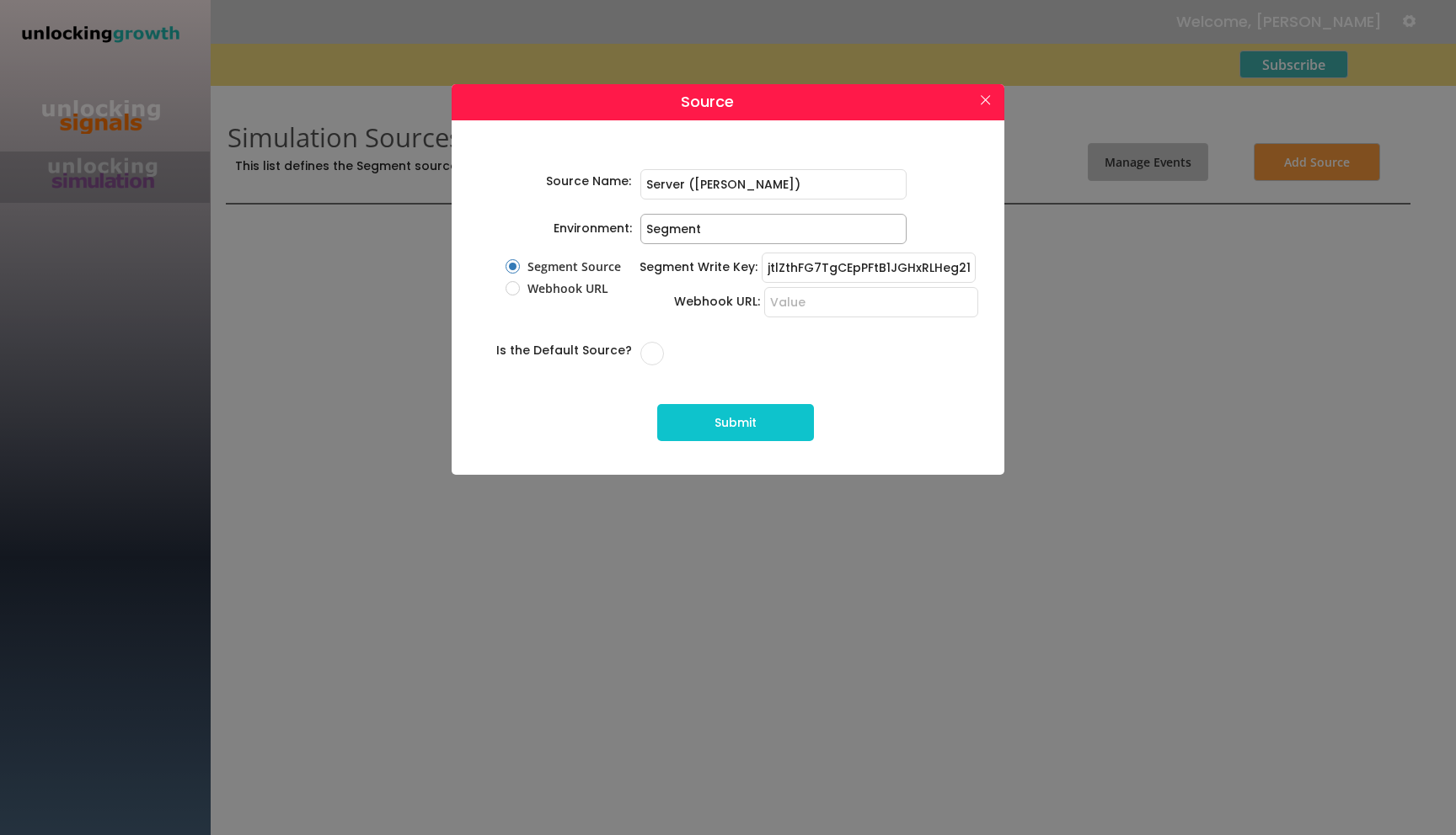
click at [657, 222] on input "input" at bounding box center [774, 229] width 267 height 30
type input "dev"
click at [643, 348] on input "checkbox" at bounding box center [651, 353] width 23 height 23
checkbox input "true"
click at [714, 427] on button "Submit" at bounding box center [735, 422] width 157 height 37
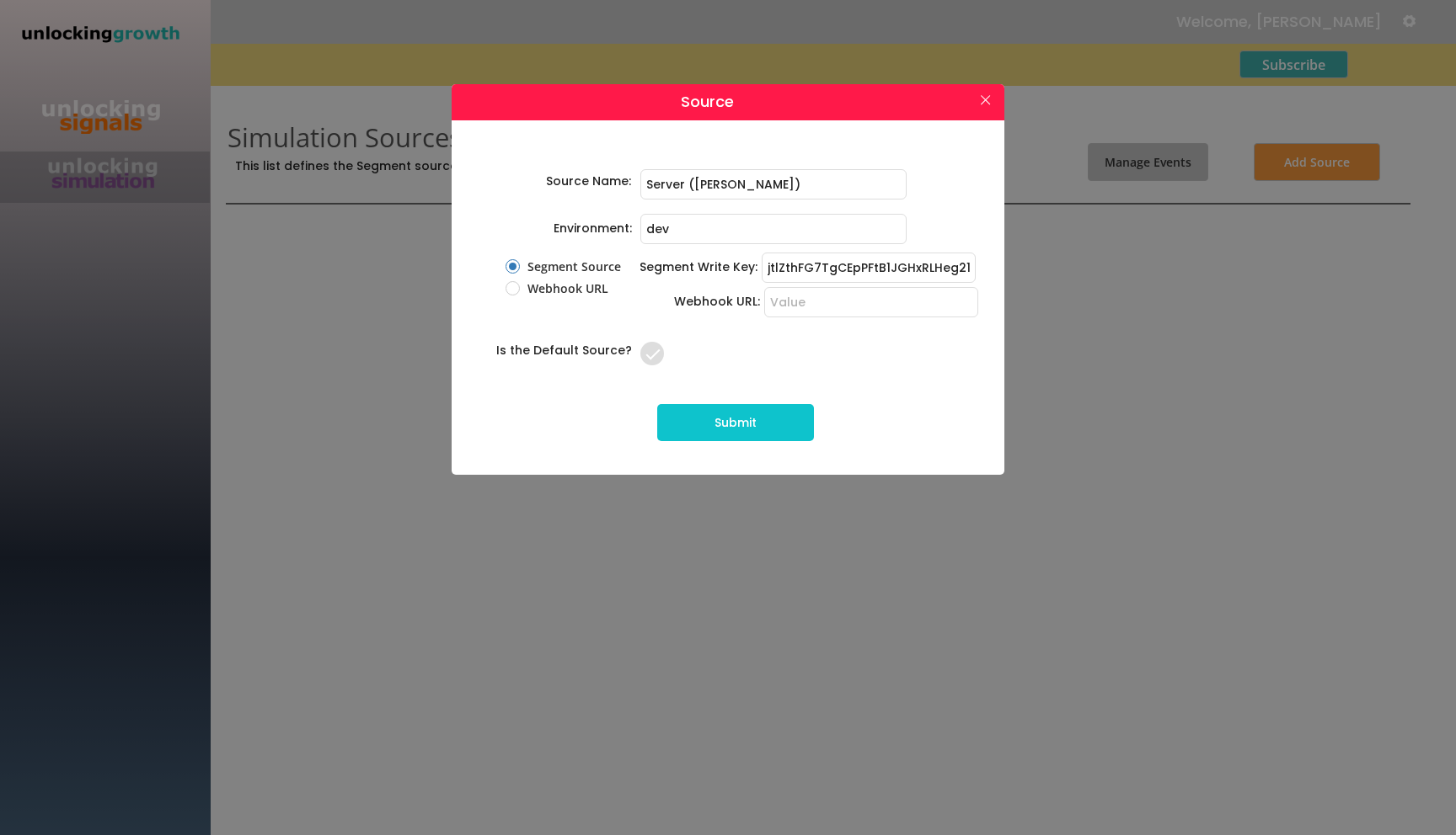
radio input "false"
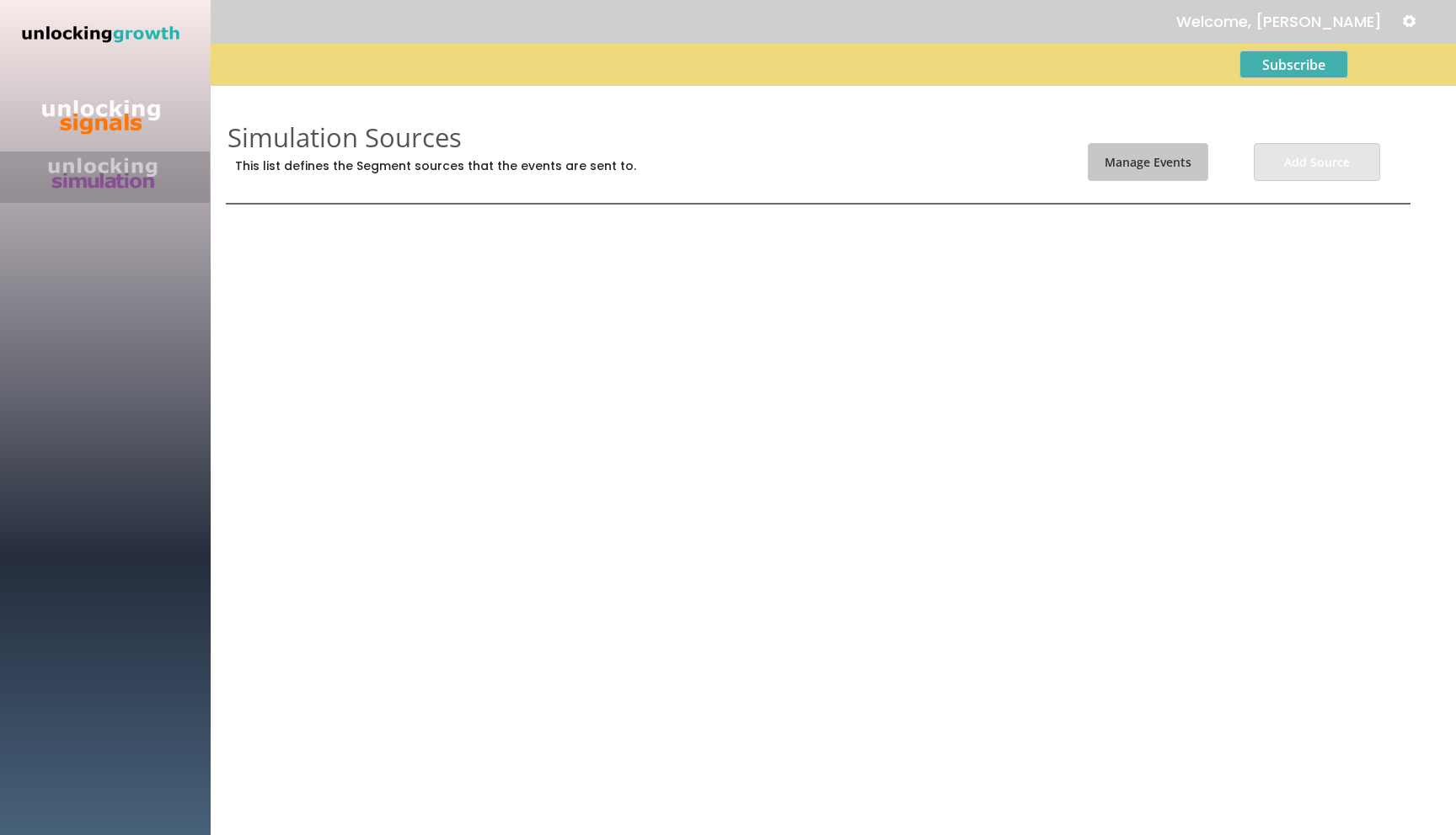
click at [1309, 166] on button "Add Source" at bounding box center [1317, 162] width 127 height 38
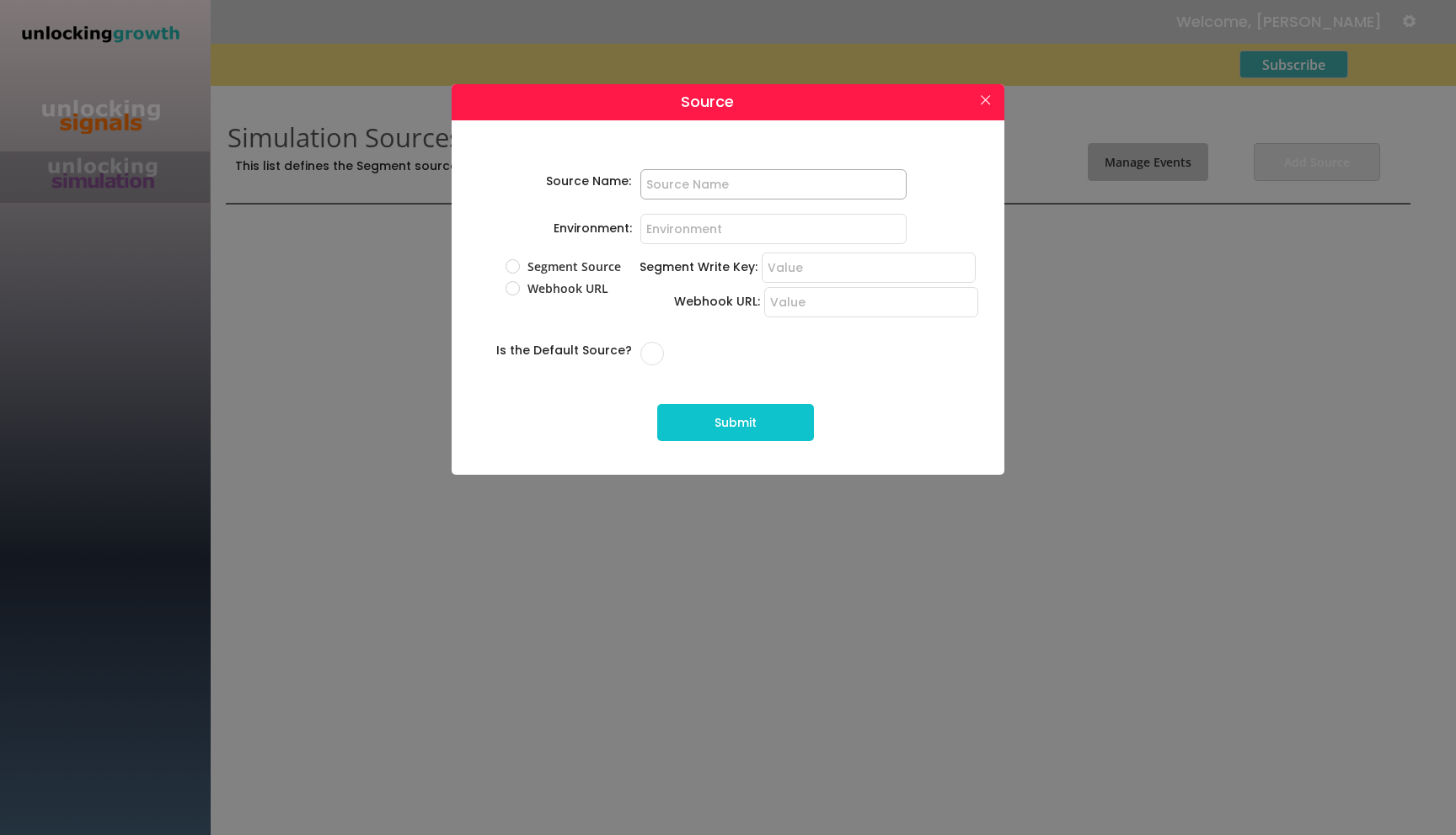
type input "Server ([PERSON_NAME])"
click at [674, 235] on input "input" at bounding box center [774, 229] width 267 height 30
type input "dev"
click at [559, 266] on label "Segment Source" at bounding box center [577, 266] width 110 height 12
click at [504, 266] on input "Segment Source" at bounding box center [498, 266] width 11 height 11
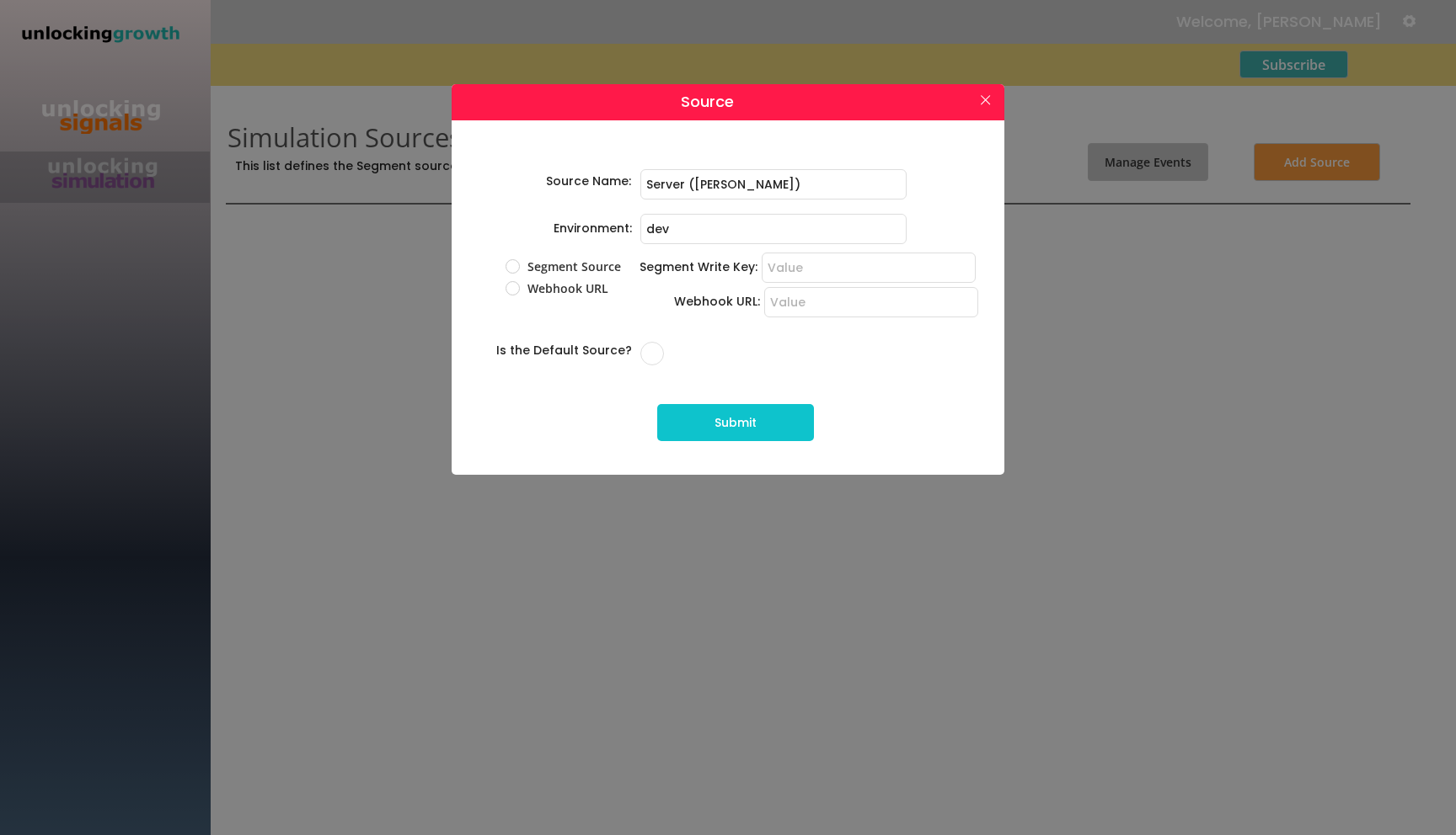
radio input "true"
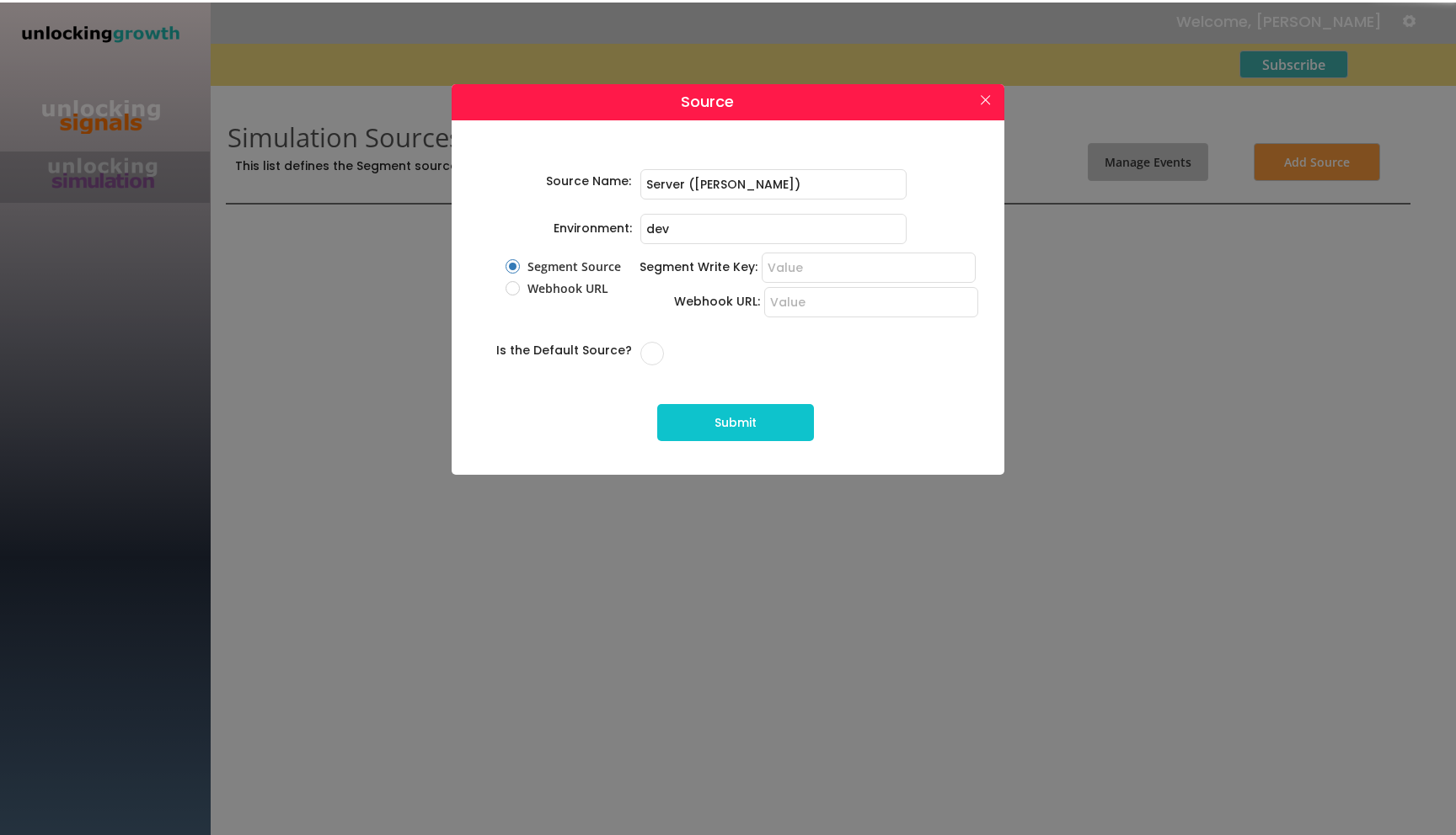
click at [816, 250] on div "Source Name: Environment: Segment Source Webhook URL Segment Write Key: Webhook…" at bounding box center [729, 295] width 536 height 322
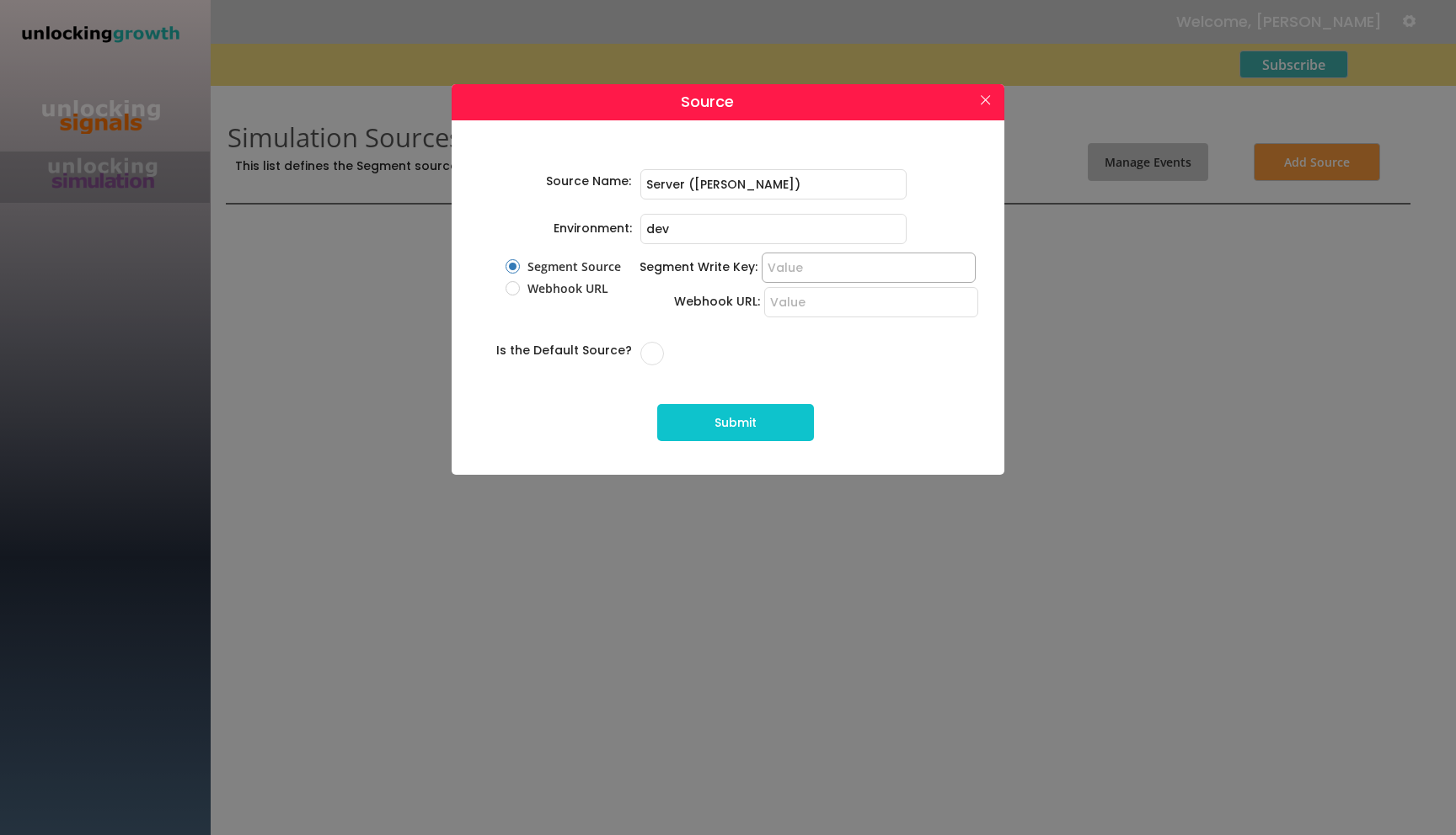
click at [813, 269] on input "input" at bounding box center [868, 267] width 214 height 30
paste input "jtlZthFG7TgCEpPFtB1JGHxRLHeg21qU"
type input "jtlZthFG7TgCEpPFtB1JGHxRLHeg21qU"
click at [658, 353] on input "checkbox" at bounding box center [651, 353] width 23 height 23
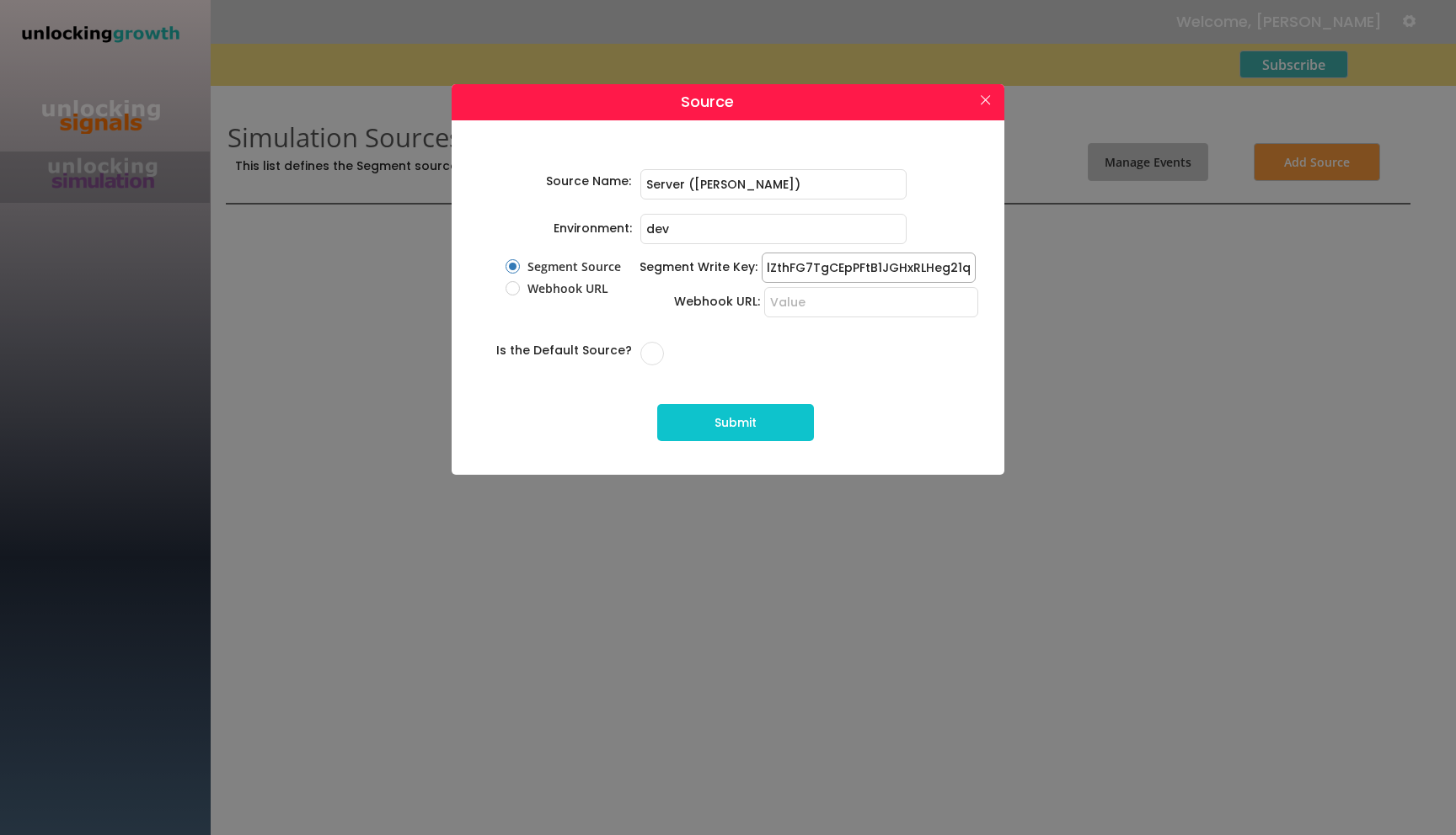
checkbox input "true"
click at [719, 426] on button "Submit" at bounding box center [735, 422] width 157 height 37
radio input "false"
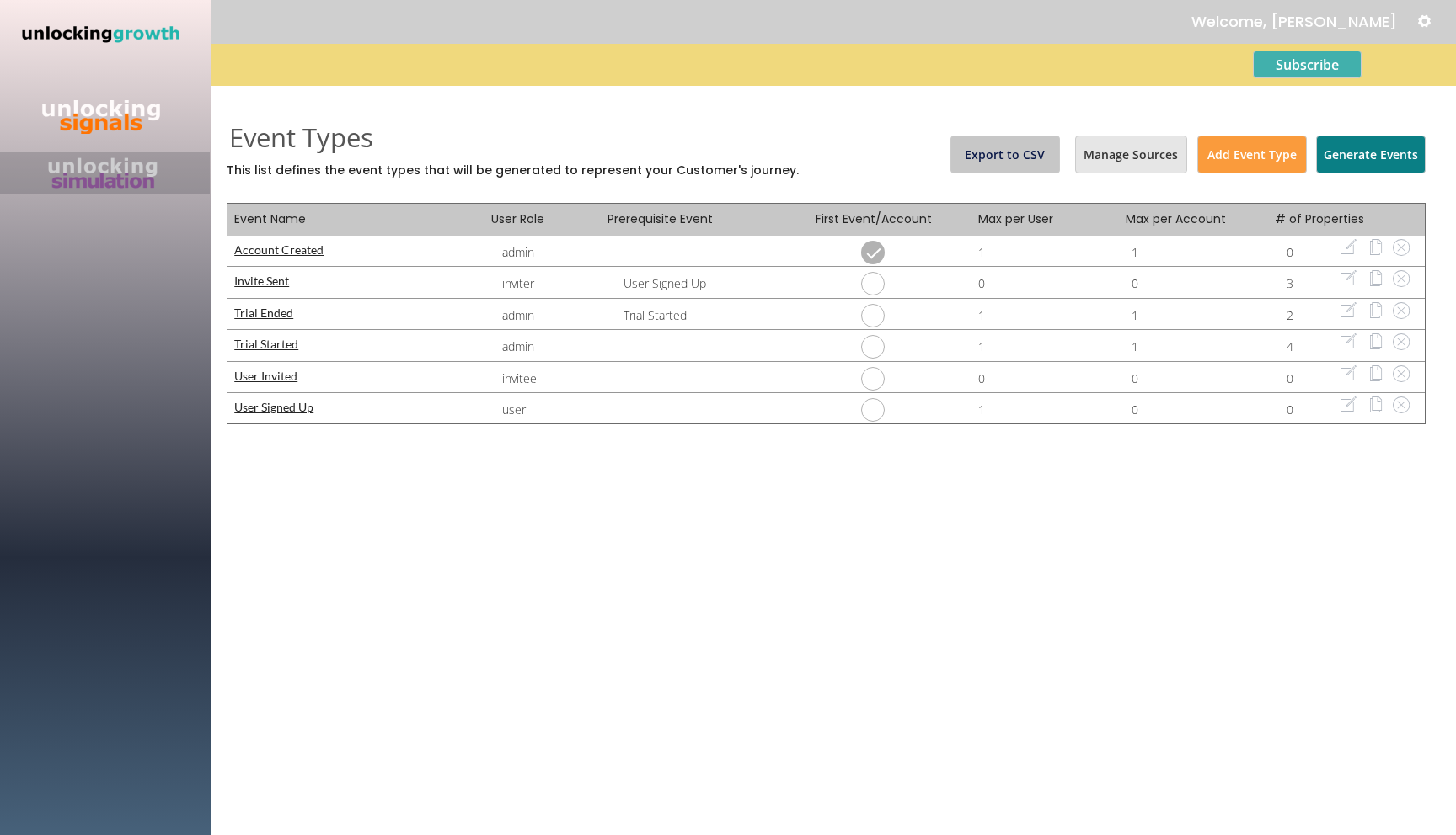
click at [1156, 147] on button "Manage Sources" at bounding box center [1130, 155] width 112 height 38
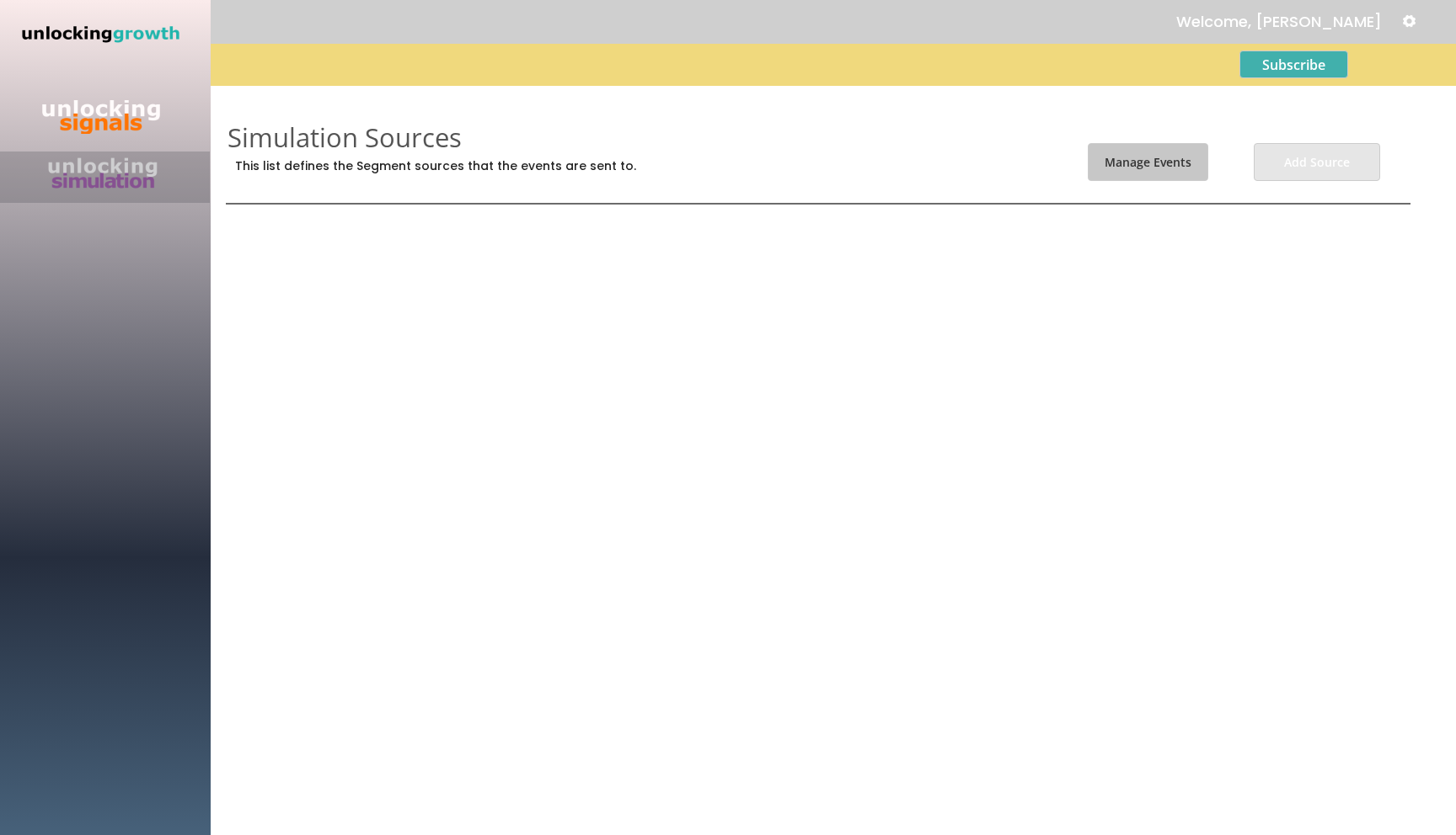
click at [1368, 175] on button "Add Source" at bounding box center [1317, 162] width 127 height 38
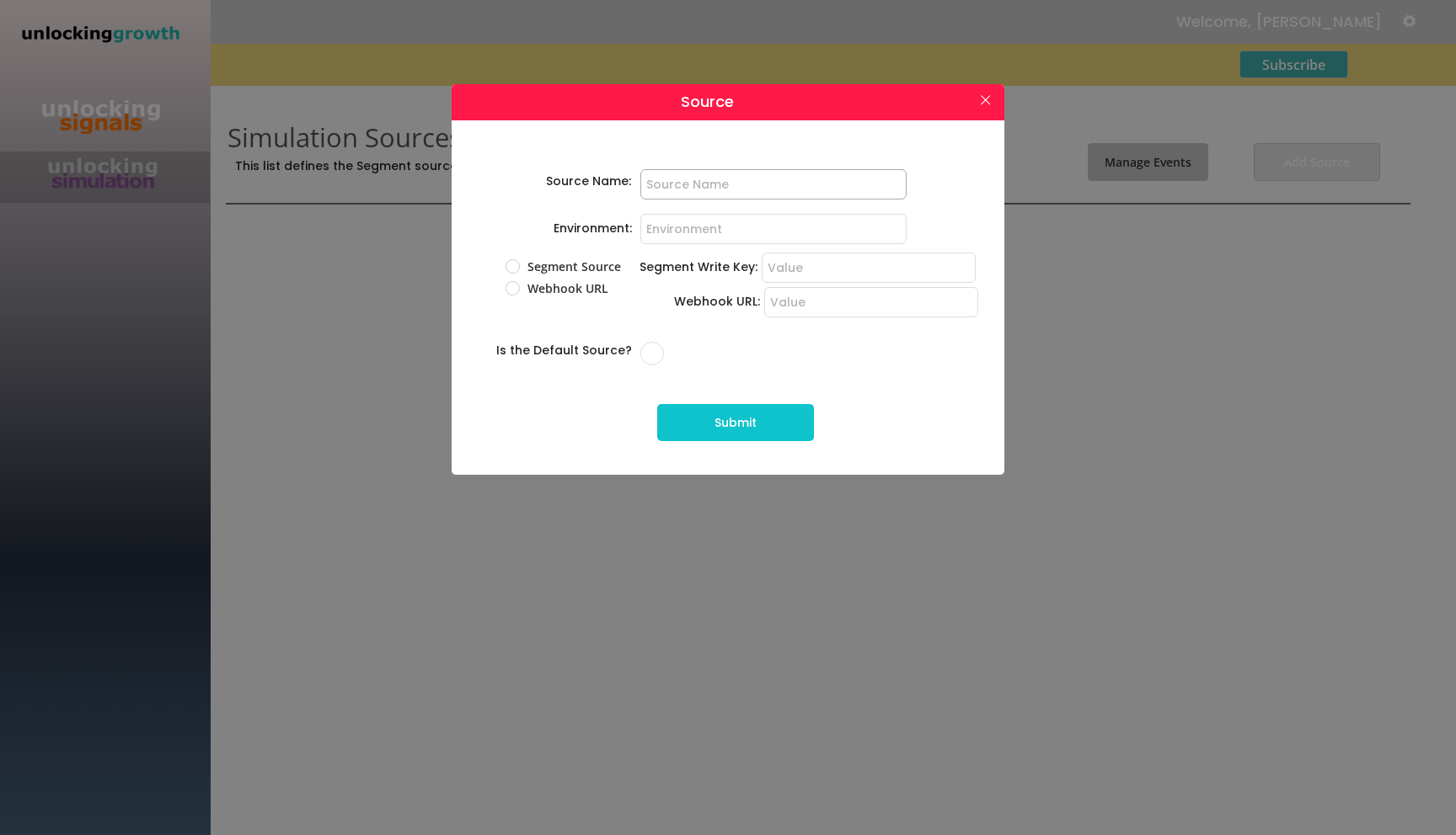
type input "Server ([PERSON_NAME])"
click at [685, 224] on input "input" at bounding box center [774, 229] width 267 height 30
type input "dev"
click at [552, 272] on label "Segment Source" at bounding box center [577, 266] width 110 height 12
click at [504, 272] on input "Segment Source" at bounding box center [498, 266] width 11 height 11
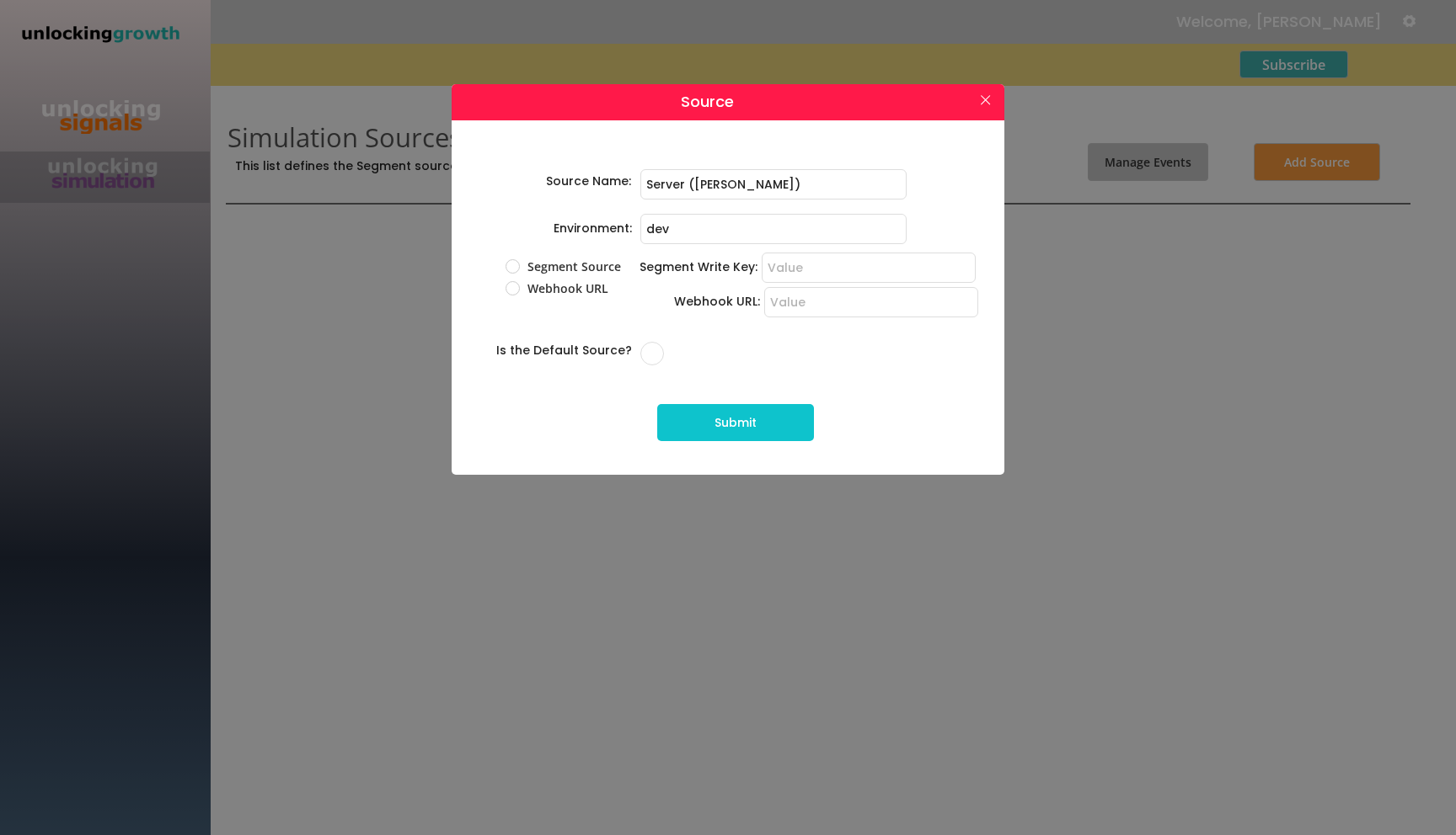
radio input "true"
click at [802, 260] on input "input" at bounding box center [868, 267] width 214 height 30
paste input "jtlZthFG7TgCEpPFtB1JGHxRLHeg21qU"
type input "jtlZthFG7TgCEpPFtB1JGHxRLHeg21qU"
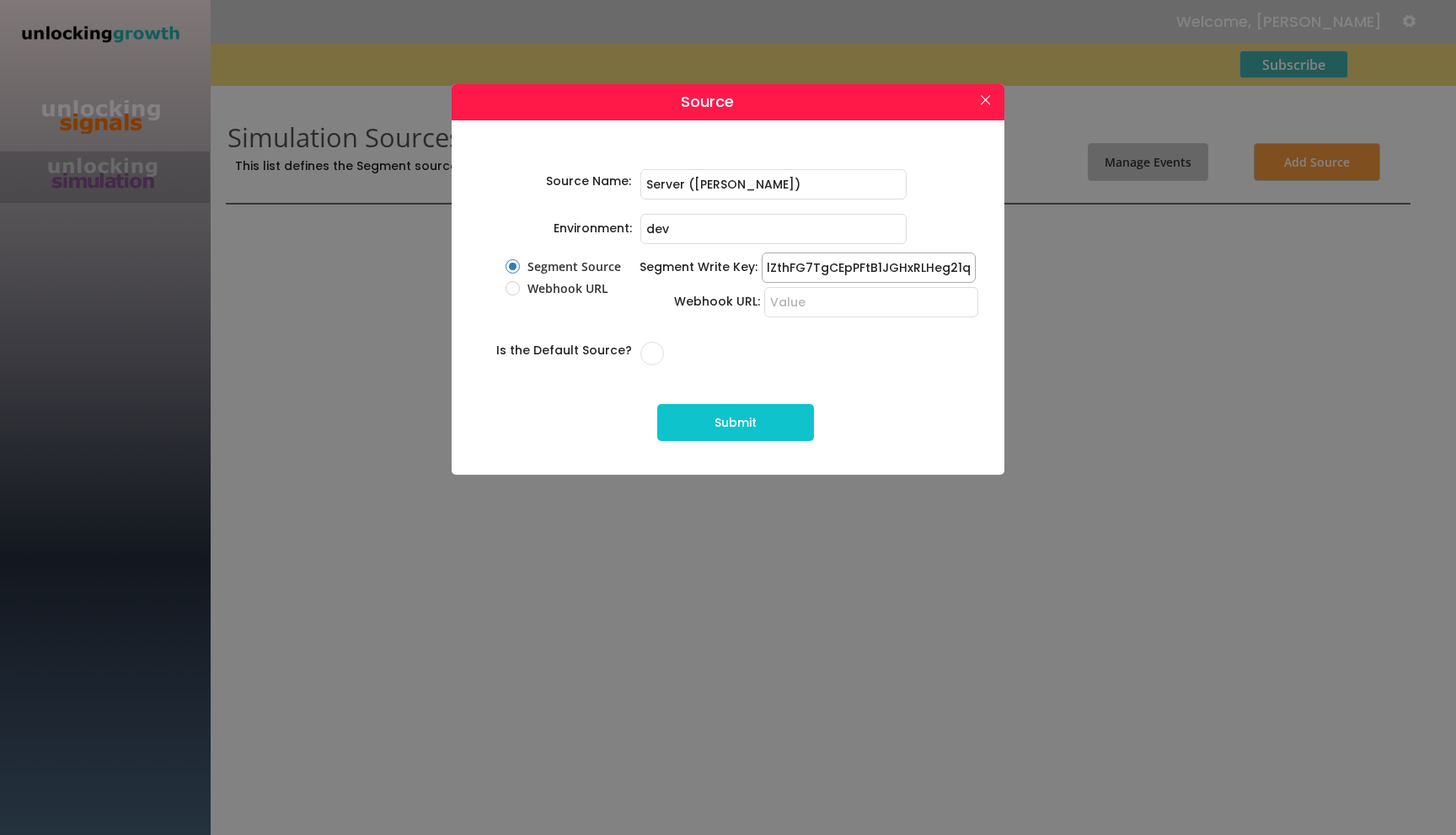
click at [644, 352] on input "checkbox" at bounding box center [651, 353] width 23 height 23
checkbox input "true"
click at [717, 418] on button "Submit" at bounding box center [735, 422] width 157 height 37
radio input "false"
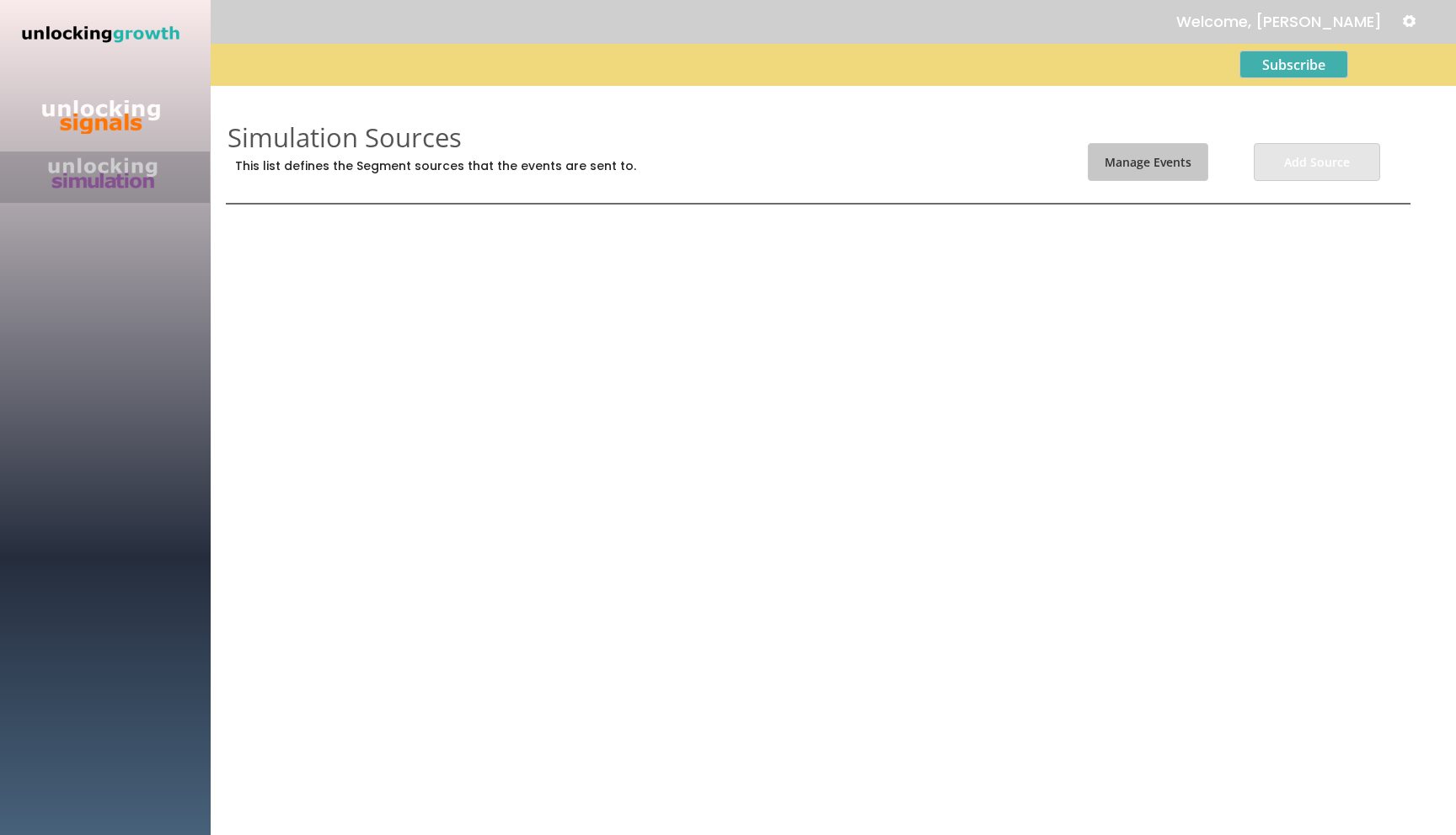
click at [1280, 149] on button "Add Source" at bounding box center [1317, 162] width 127 height 38
checkbox input "false"
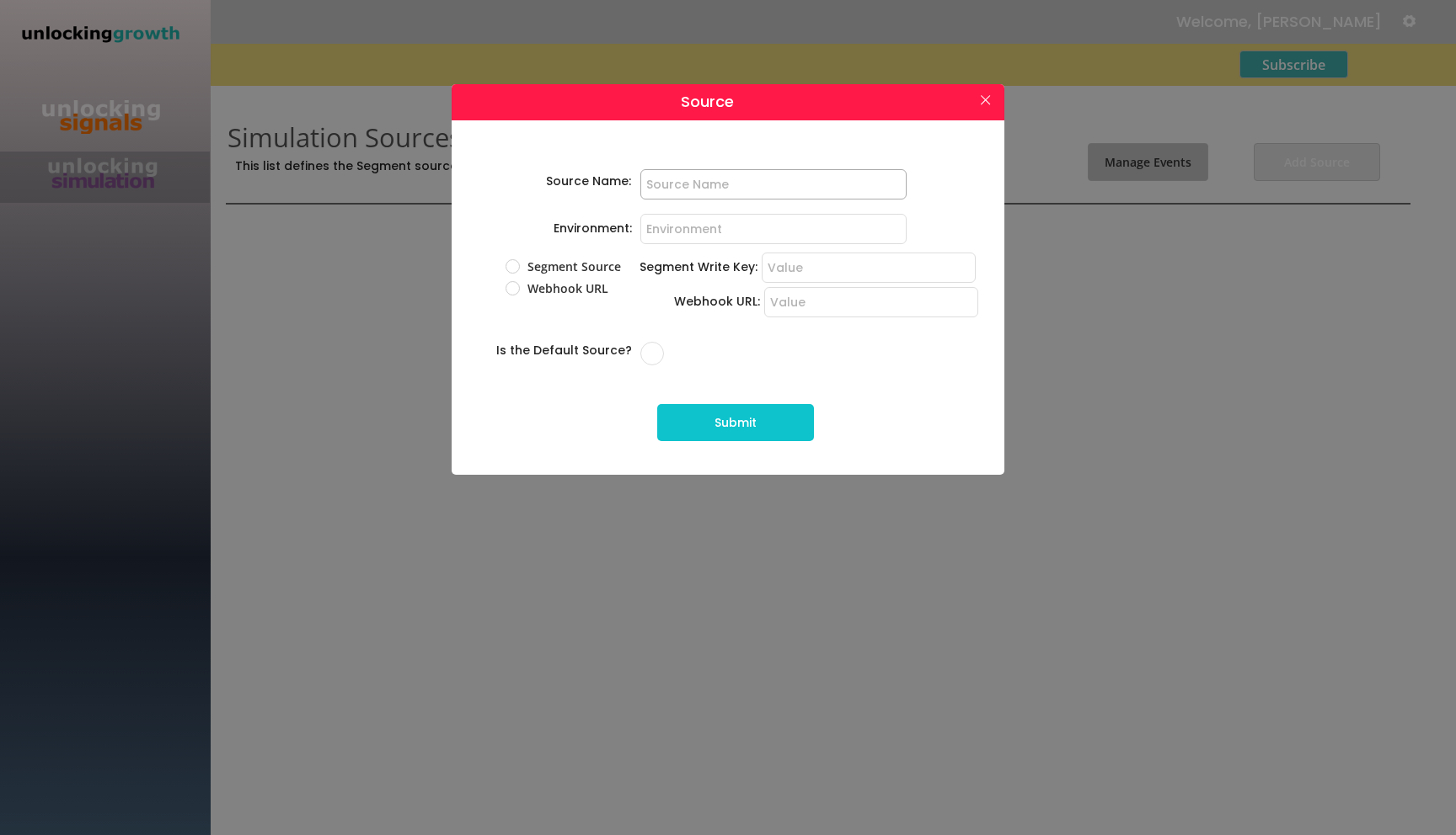
type input "Server ([PERSON_NAME])"
click at [721, 233] on input "input" at bounding box center [774, 229] width 267 height 30
type input "dev"
click at [539, 273] on label "Segment Source" at bounding box center [577, 266] width 110 height 12
click at [504, 272] on input "Segment Source" at bounding box center [498, 266] width 11 height 11
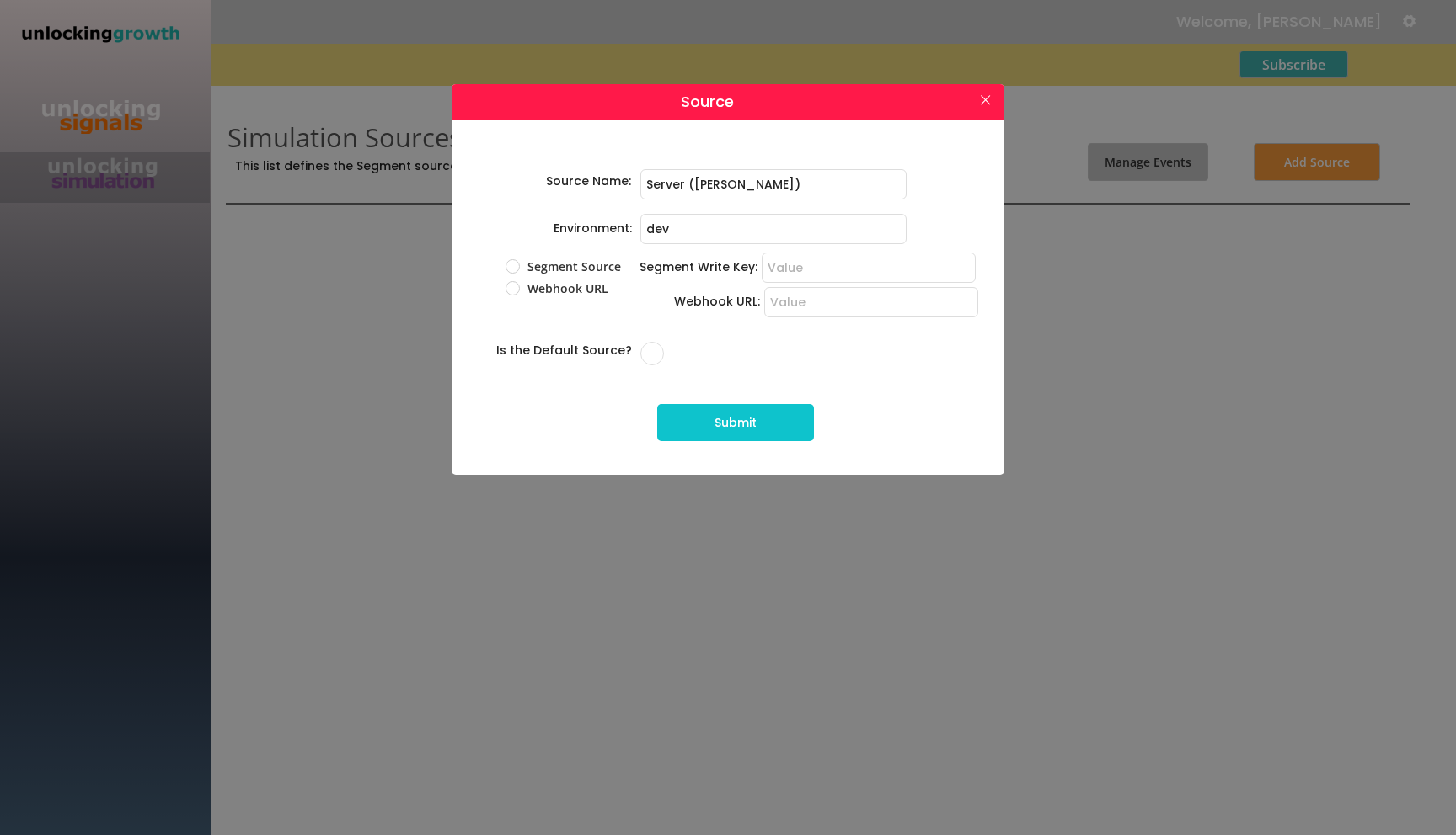
radio input "true"
click at [796, 266] on input "input" at bounding box center [868, 267] width 214 height 30
paste input "jtlZthFG7TgCEpPFtB1JGHxRLHeg21qU"
type input "jtlZthFG7TgCEpPFtB1JGHxRLHeg21qU"
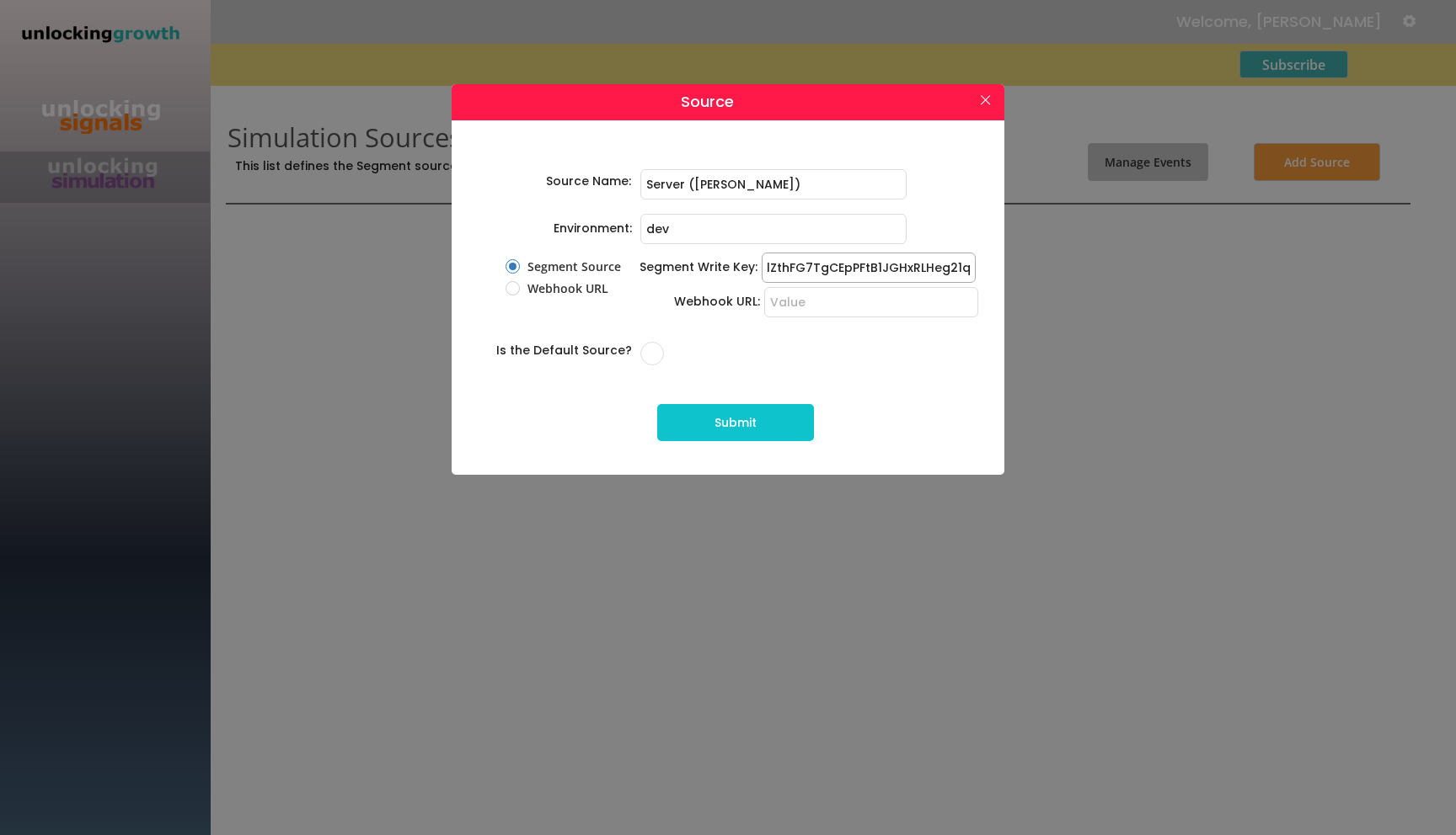
click at [766, 421] on button "Submit" at bounding box center [735, 422] width 157 height 37
radio input "false"
